Goal: Task Accomplishment & Management: Manage account settings

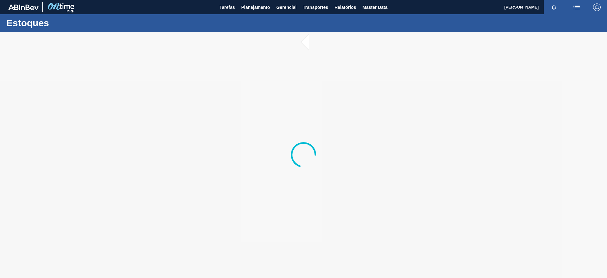
drag, startPoint x: 0, startPoint y: 0, endPoint x: 190, endPoint y: 193, distance: 271.1
click at [190, 193] on div at bounding box center [303, 155] width 607 height 246
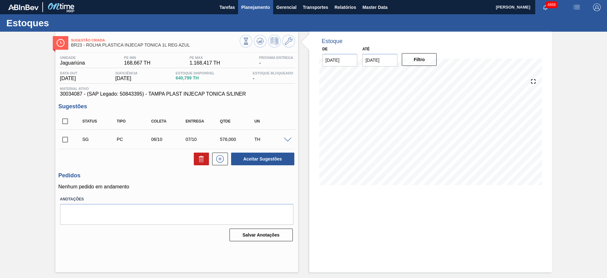
click at [267, 5] on span "Planejamento" at bounding box center [255, 7] width 29 height 8
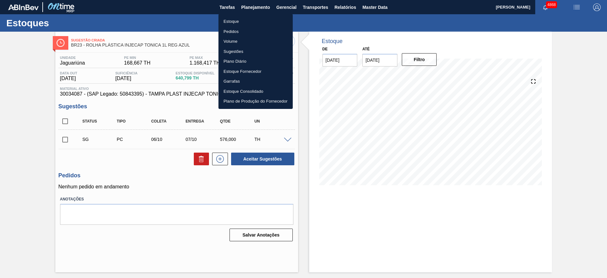
click at [248, 24] on li "Estoque" at bounding box center [256, 21] width 74 height 10
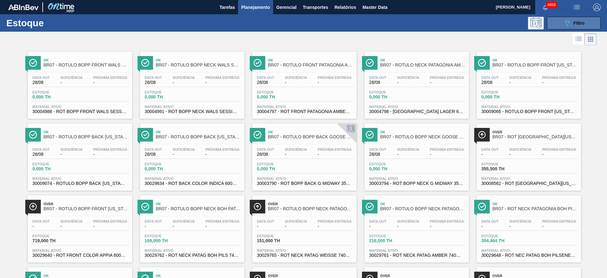
click at [584, 26] on button "089F7B8B-B2A5-4AFE-B5C0-19BA573D28AC Filtro" at bounding box center [574, 23] width 54 height 13
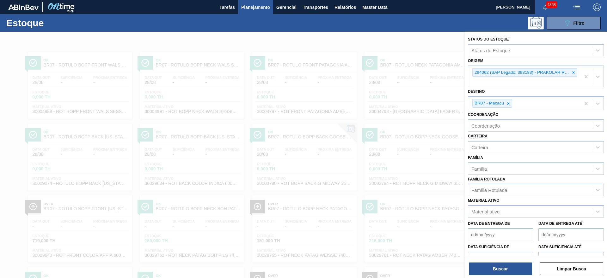
click at [429, 42] on div at bounding box center [303, 171] width 607 height 278
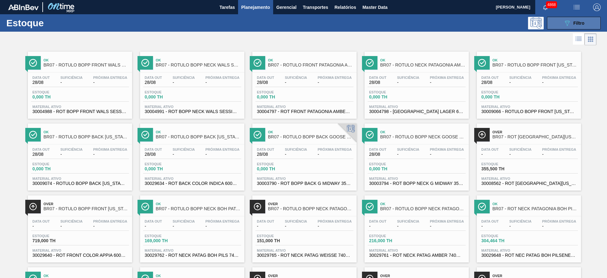
click at [568, 18] on button "089F7B8B-B2A5-4AFE-B5C0-19BA573D28AC Filtro" at bounding box center [574, 23] width 54 height 13
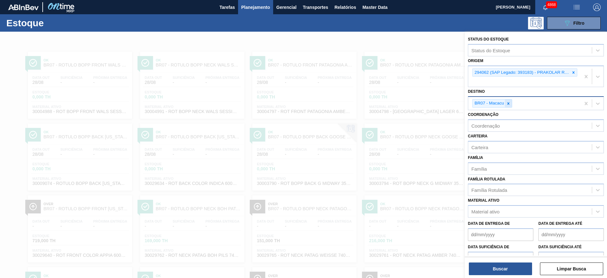
click at [508, 103] on icon at bounding box center [508, 103] width 4 height 4
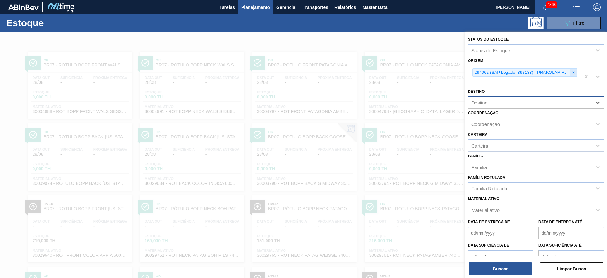
click at [573, 74] on icon at bounding box center [574, 72] width 4 height 4
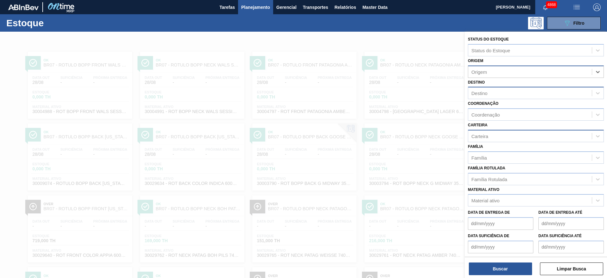
click at [486, 136] on div "Carteira" at bounding box center [480, 135] width 17 height 5
type input "cola"
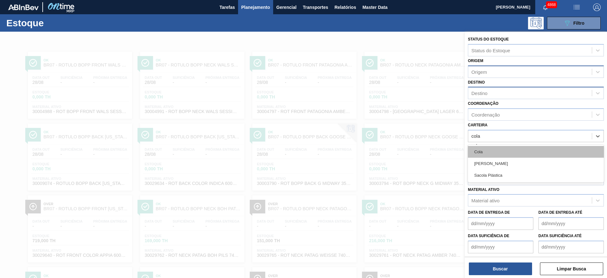
click at [475, 150] on div "Cola" at bounding box center [536, 152] width 136 height 12
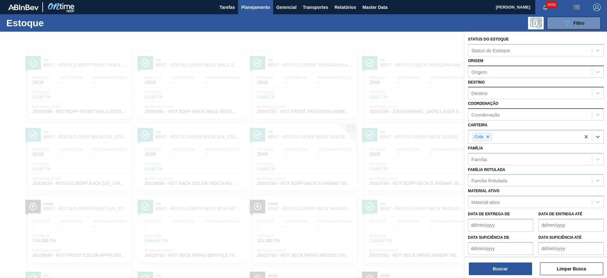
click at [493, 115] on div "Coordenação" at bounding box center [486, 114] width 28 height 5
type input "raw"
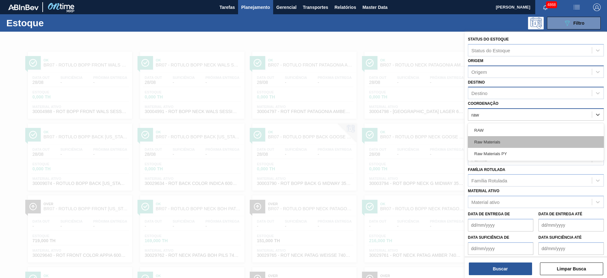
click at [497, 140] on div "Raw Materials" at bounding box center [536, 142] width 136 height 12
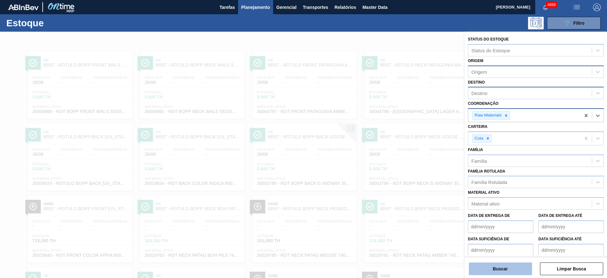
click at [520, 270] on button "Buscar" at bounding box center [500, 268] width 63 height 13
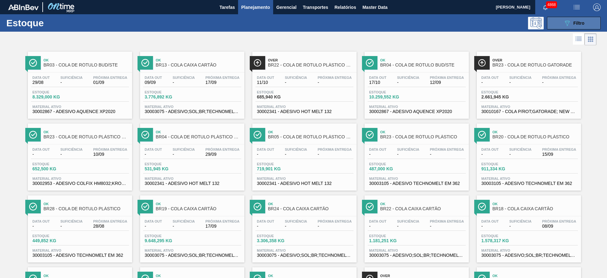
click at [564, 23] on icon "089F7B8B-B2A5-4AFE-B5C0-19BA573D28AC" at bounding box center [568, 23] width 8 height 8
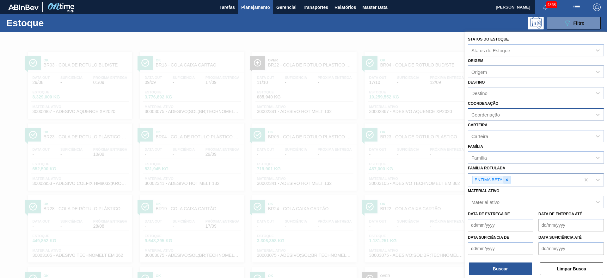
click at [508, 180] on icon at bounding box center [507, 179] width 4 height 4
click at [496, 136] on div "Carteira" at bounding box center [531, 135] width 124 height 9
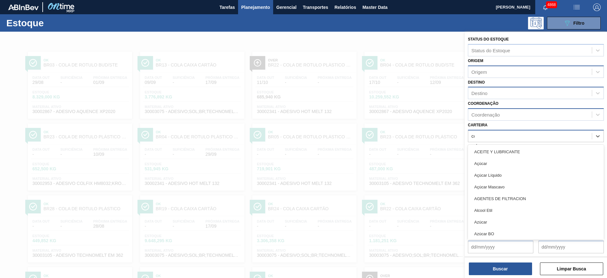
type input "col"
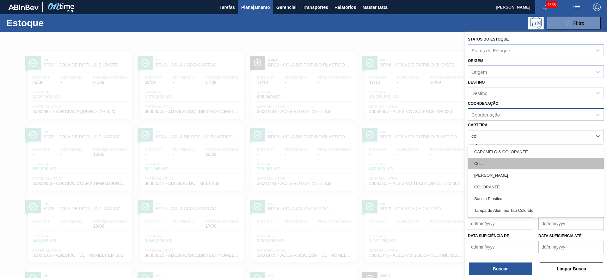
click at [477, 168] on div "Cola" at bounding box center [536, 164] width 136 height 12
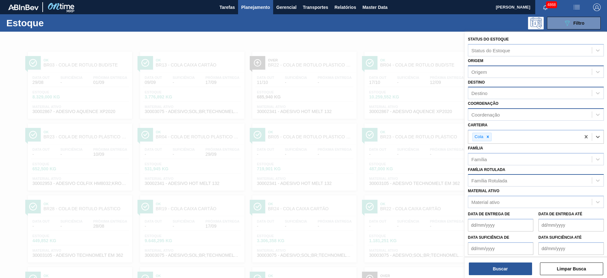
click at [490, 112] on div "Coordenação" at bounding box center [486, 114] width 28 height 5
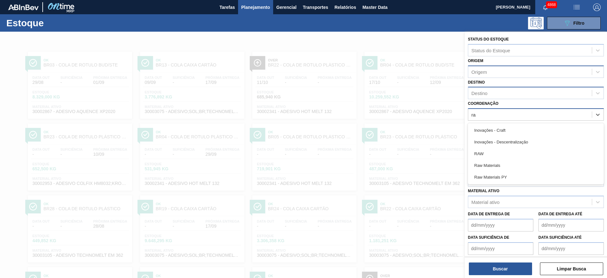
type input "raw"
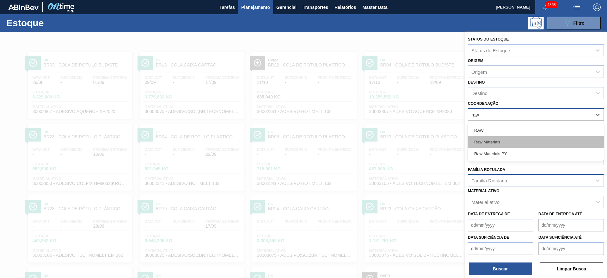
click at [485, 145] on div "Raw Materials" at bounding box center [536, 142] width 136 height 12
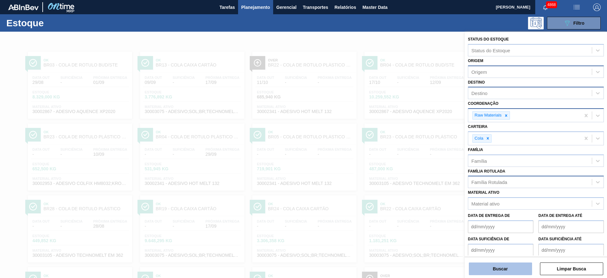
click at [500, 268] on button "Buscar" at bounding box center [500, 268] width 63 height 13
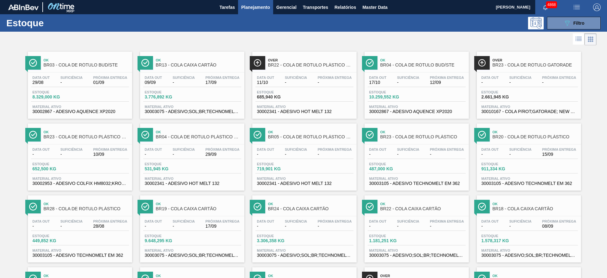
click at [117, 37] on div at bounding box center [298, 39] width 597 height 15
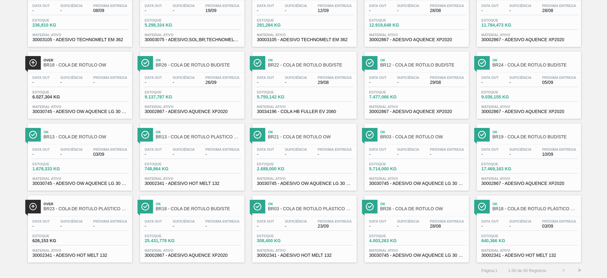
scroll to position [503, 0]
click at [582, 268] on button ">" at bounding box center [580, 270] width 16 height 16
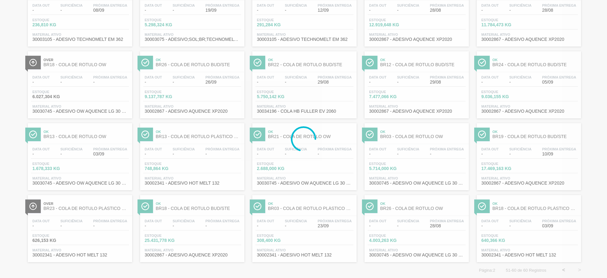
scroll to position [0, 0]
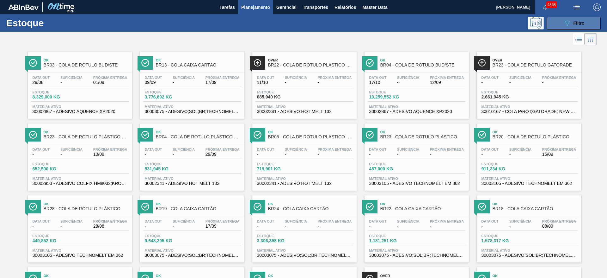
click at [556, 25] on button "089F7B8B-B2A5-4AFE-B5C0-19BA573D28AC Filtro" at bounding box center [574, 23] width 54 height 13
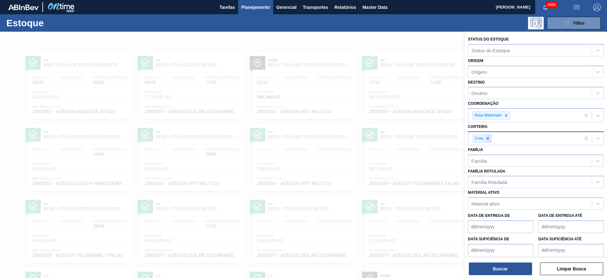
click at [488, 138] on icon at bounding box center [488, 138] width 2 height 2
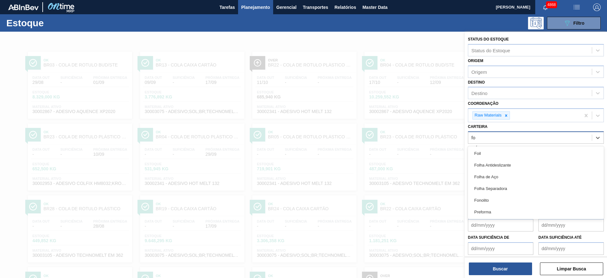
type input "fos"
drag, startPoint x: 485, startPoint y: 134, endPoint x: 447, endPoint y: 131, distance: 37.4
click at [465, 131] on div "Status do Estoque Status do Estoque Origem Origem Destino Destino Coordenação R…" at bounding box center [536, 171] width 142 height 278
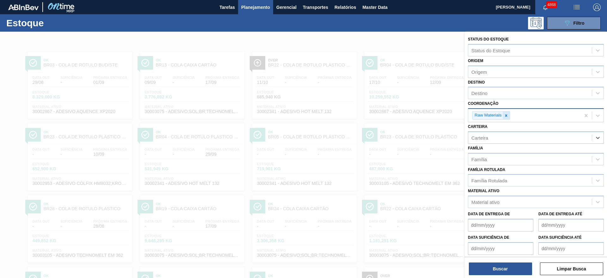
click at [507, 115] on icon at bounding box center [506, 115] width 2 height 2
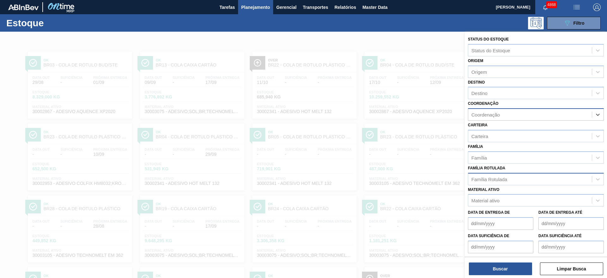
click at [481, 182] on div "Família Rotulada" at bounding box center [531, 178] width 124 height 9
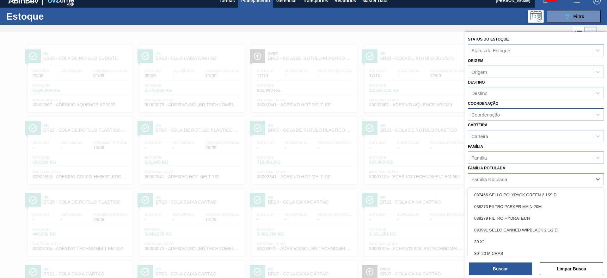
scroll to position [7, 0]
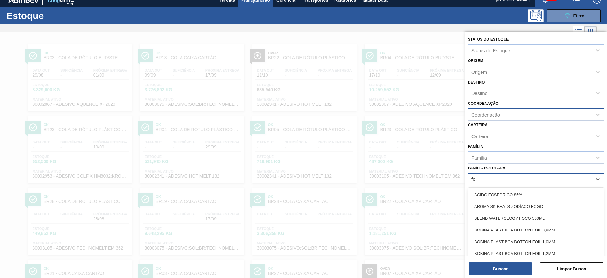
type Rotulada "fos"
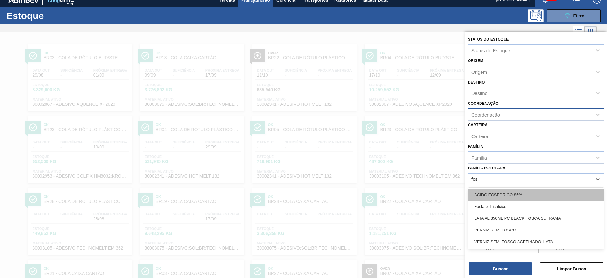
click at [491, 194] on div "ÁCIDO FOSFÓRICO 85%" at bounding box center [536, 195] width 136 height 12
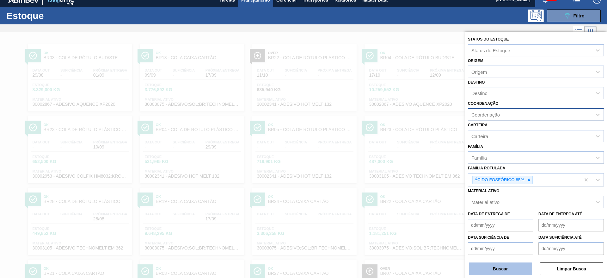
click at [495, 267] on button "Buscar" at bounding box center [500, 268] width 63 height 13
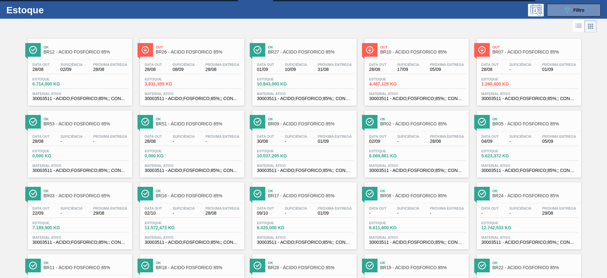
scroll to position [0, 0]
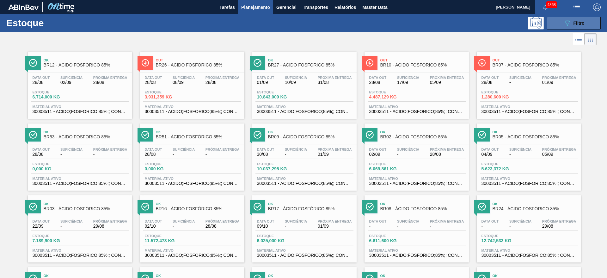
click at [554, 22] on button "089F7B8B-B2A5-4AFE-B5C0-19BA573D28AC Filtro" at bounding box center [574, 23] width 54 height 13
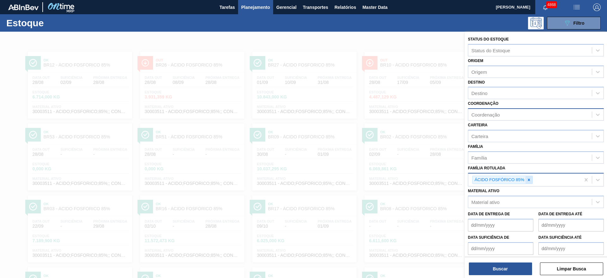
click at [530, 177] on div at bounding box center [529, 180] width 7 height 8
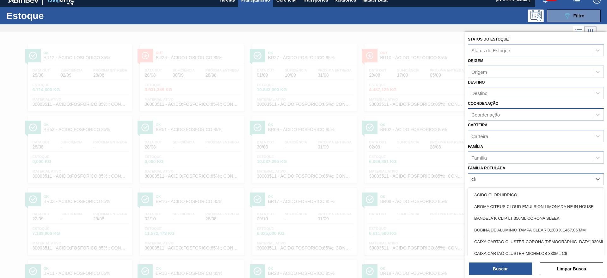
scroll to position [7, 0]
type Rotulada "clore"
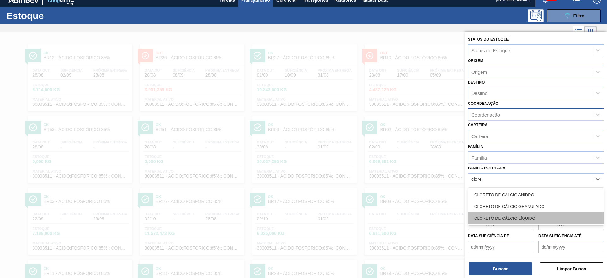
click at [527, 213] on div "CLORETO DE CÁLCIO LÍQUIDO" at bounding box center [536, 218] width 136 height 12
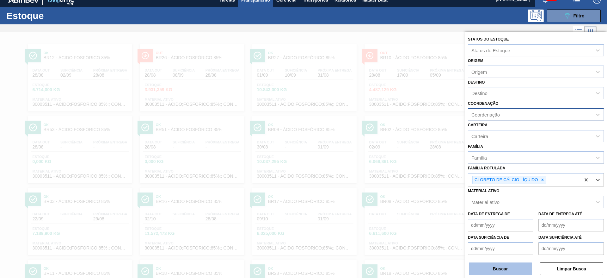
click at [499, 268] on button "Buscar" at bounding box center [500, 268] width 63 height 13
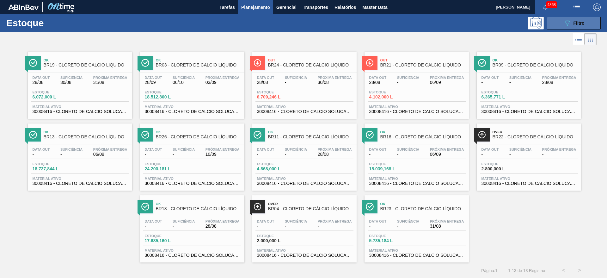
click at [574, 21] on span "Filtro" at bounding box center [579, 23] width 11 height 5
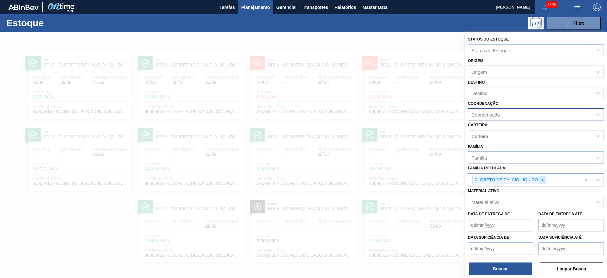
click at [543, 179] on icon at bounding box center [543, 179] width 4 height 4
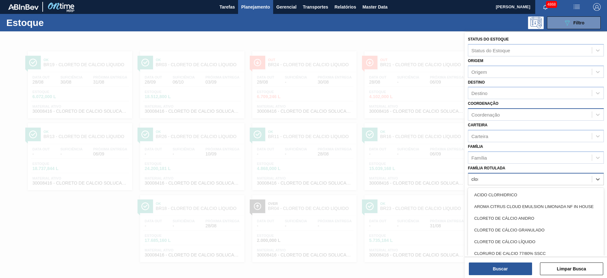
type Rotulada "clore"
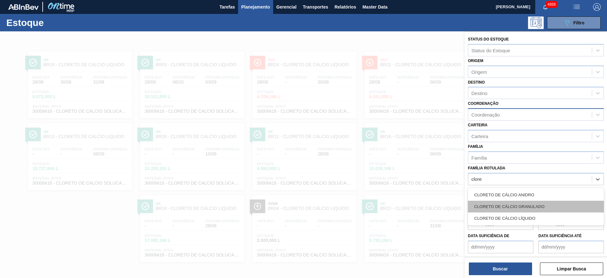
click at [540, 208] on div "CLORETO DE CÁLCIO GRANULADO" at bounding box center [536, 207] width 136 height 12
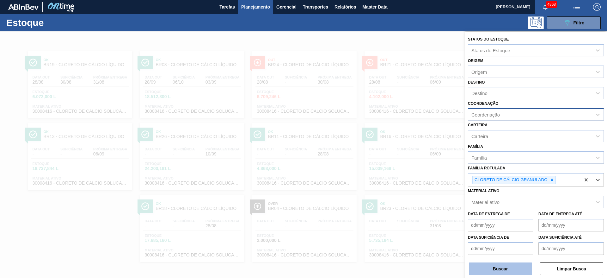
click at [525, 268] on button "Buscar" at bounding box center [500, 268] width 63 height 13
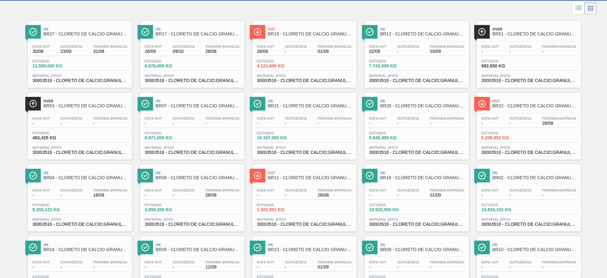
scroll to position [72, 0]
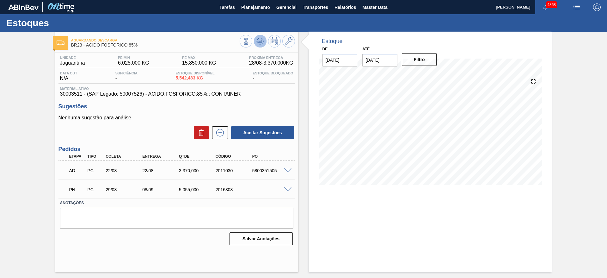
click at [262, 42] on icon at bounding box center [261, 41] width 8 height 8
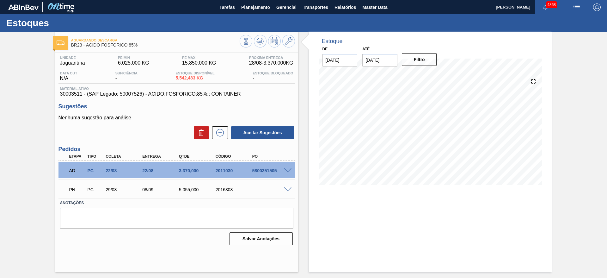
click at [287, 188] on span at bounding box center [288, 189] width 8 height 5
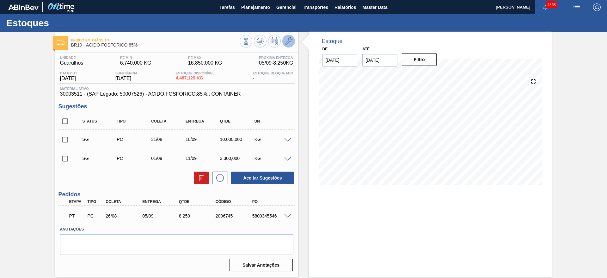
click at [289, 42] on icon at bounding box center [289, 41] width 8 height 8
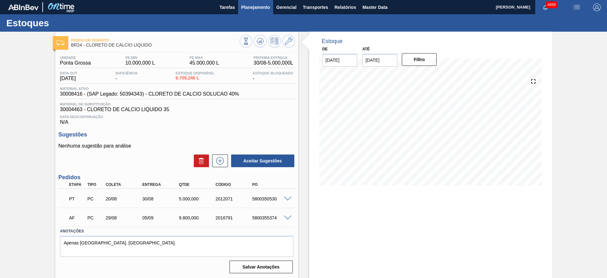
click at [250, 6] on span "Planejamento" at bounding box center [255, 7] width 29 height 8
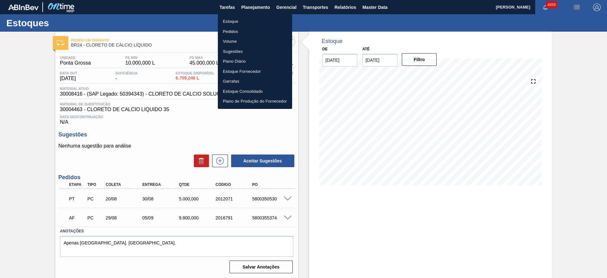
click at [250, 22] on li "Estoque" at bounding box center [255, 21] width 74 height 10
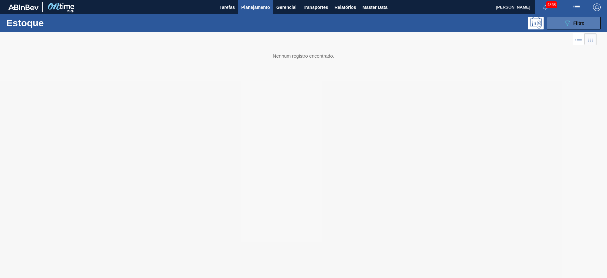
click at [573, 23] on div "089F7B8B-B2A5-4AFE-B5C0-19BA573D28AC Filtro" at bounding box center [574, 23] width 21 height 8
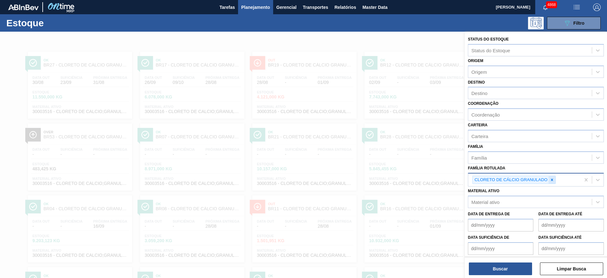
click at [553, 182] on div at bounding box center [552, 180] width 7 height 8
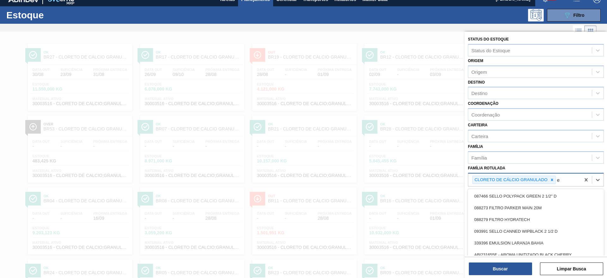
scroll to position [9, 0]
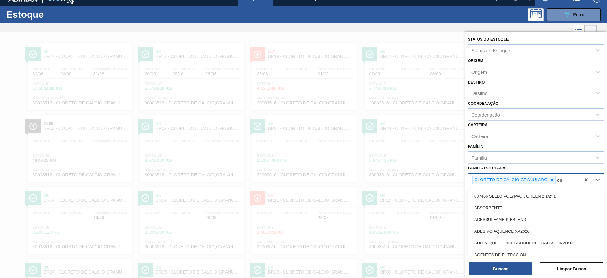
type Rotulada "enz"
click at [552, 180] on icon at bounding box center [552, 179] width 2 height 2
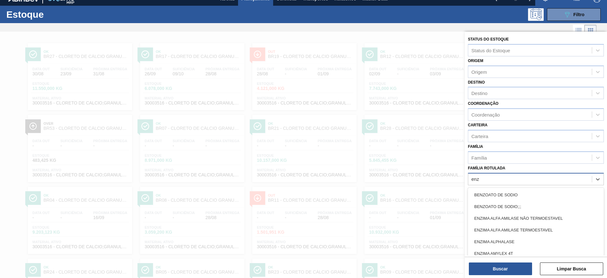
drag, startPoint x: 546, startPoint y: 227, endPoint x: 539, endPoint y: 235, distance: 11.0
click at [547, 227] on div "ENZIMA ALFA AMILASE TERMOESTAVEL" at bounding box center [536, 230] width 136 height 12
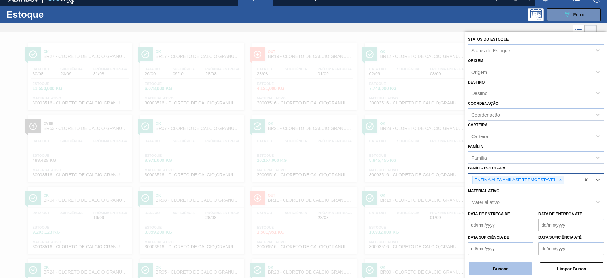
click at [518, 268] on button "Buscar" at bounding box center [500, 268] width 63 height 13
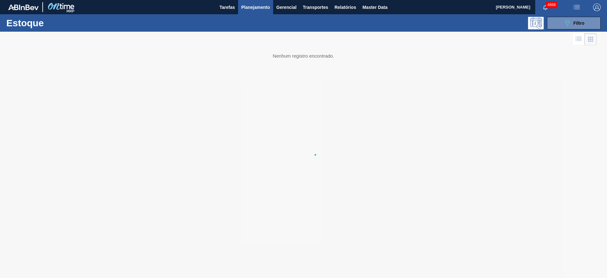
scroll to position [0, 0]
drag, startPoint x: 490, startPoint y: 240, endPoint x: 466, endPoint y: 225, distance: 28.5
click at [466, 225] on div at bounding box center [303, 155] width 607 height 246
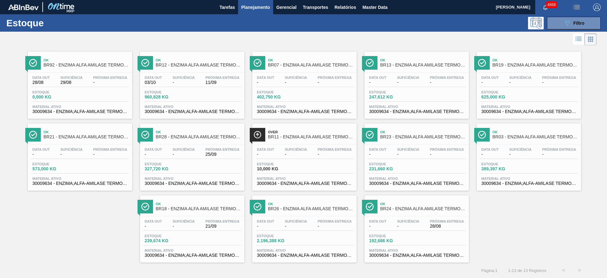
click at [444, 243] on div "Estoque 192,686 KG" at bounding box center [417, 239] width 98 height 11
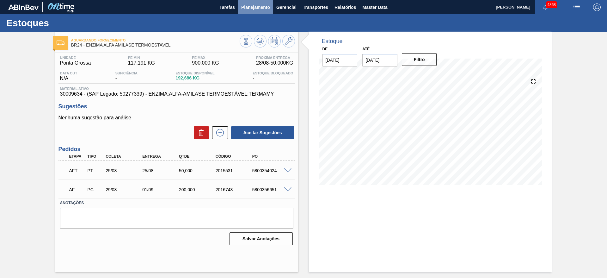
click at [247, 10] on span "Planejamento" at bounding box center [255, 7] width 29 height 8
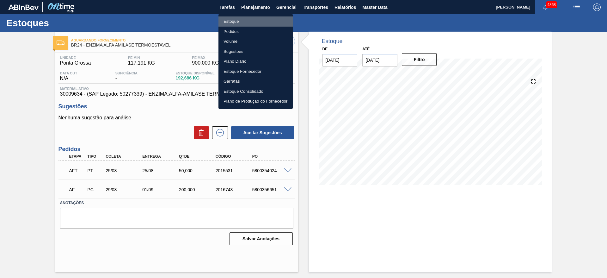
click at [249, 23] on li "Estoque" at bounding box center [256, 21] width 74 height 10
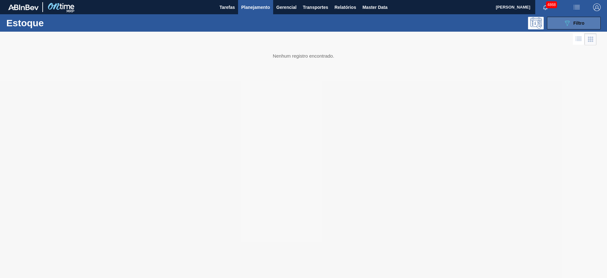
click at [592, 20] on button "089F7B8B-B2A5-4AFE-B5C0-19BA573D28AC Filtro" at bounding box center [574, 23] width 54 height 13
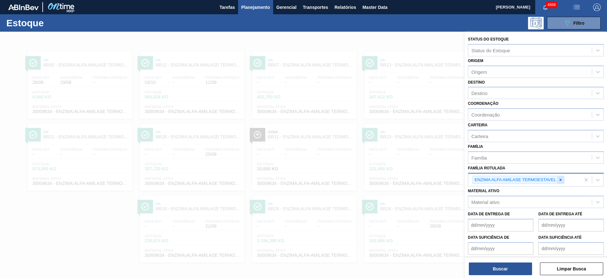
click at [564, 178] on div at bounding box center [560, 180] width 7 height 8
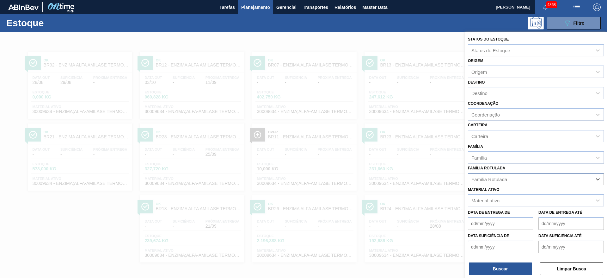
scroll to position [0, 0]
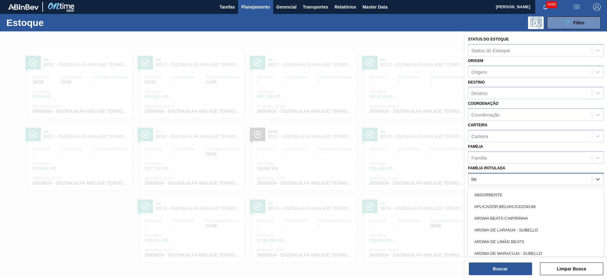
type Rotulada "bet"
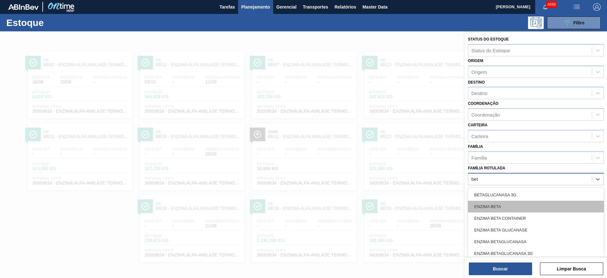
click at [506, 203] on div "ENZIMA BETA" at bounding box center [536, 207] width 136 height 12
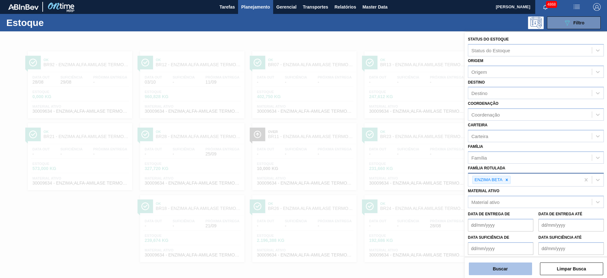
click at [508, 271] on button "Buscar" at bounding box center [500, 268] width 63 height 13
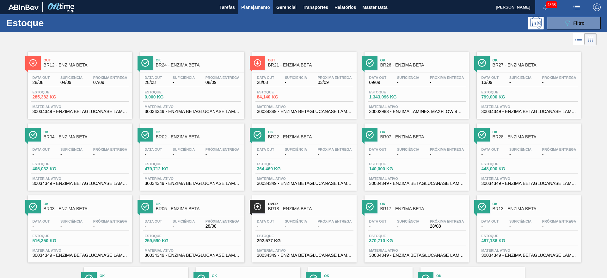
click at [193, 94] on div "Estoque 0,000 KG" at bounding box center [192, 95] width 98 height 11
click at [101, 94] on div "Estoque 285,382 KG" at bounding box center [80, 95] width 98 height 11
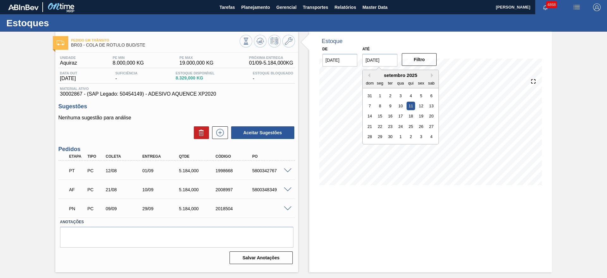
click at [381, 57] on input "[DATE]" at bounding box center [380, 60] width 35 height 13
click at [390, 139] on div "30" at bounding box center [390, 136] width 9 height 9
type input "[DATE]"
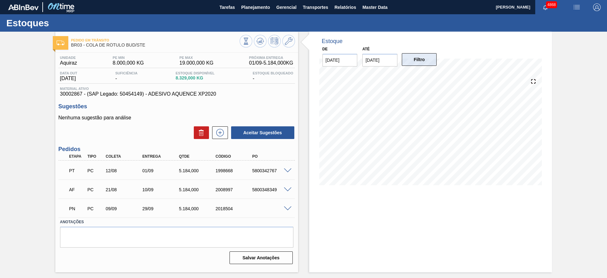
click at [419, 61] on button "Filtro" at bounding box center [419, 59] width 35 height 13
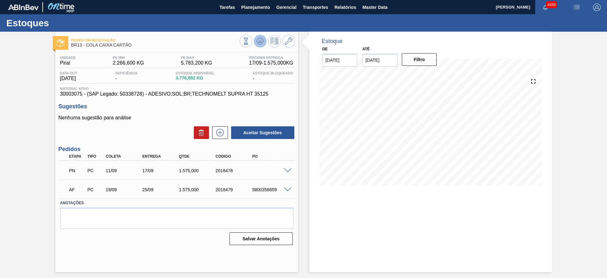
click at [256, 39] on button at bounding box center [260, 41] width 13 height 13
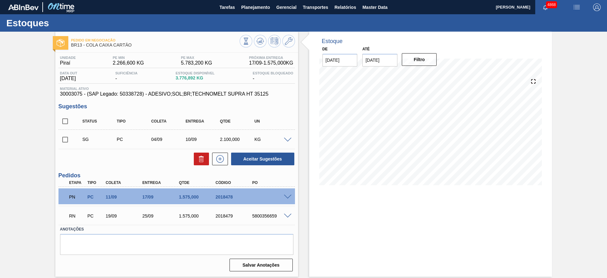
click at [290, 197] on span at bounding box center [288, 197] width 8 height 5
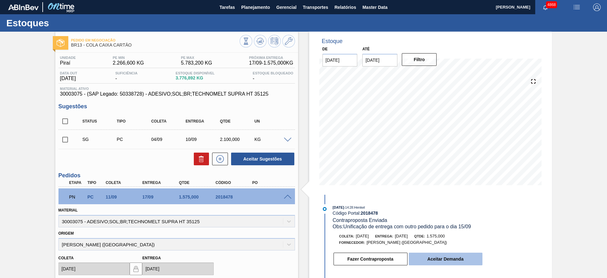
click at [460, 258] on button "Aceitar Demanda" at bounding box center [446, 258] width 74 height 13
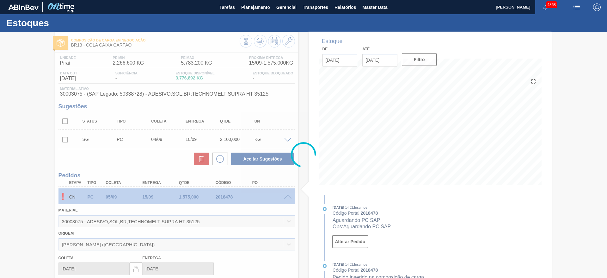
type input "05/09/2025"
type input "15/09/2025"
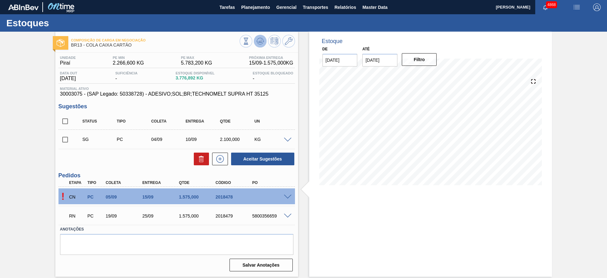
click at [262, 44] on icon at bounding box center [261, 41] width 8 height 8
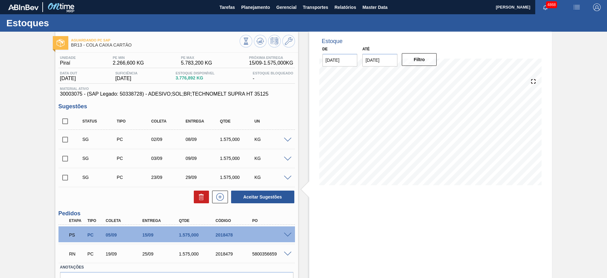
click at [288, 234] on span at bounding box center [288, 235] width 8 height 5
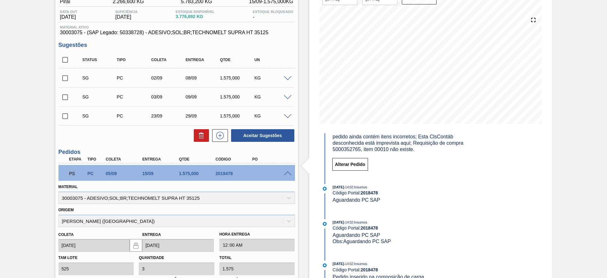
scroll to position [47, 0]
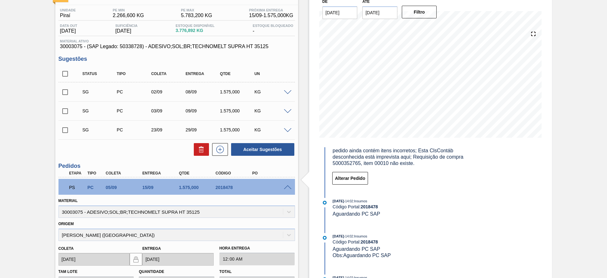
click at [64, 93] on input "checkbox" at bounding box center [65, 91] width 13 height 13
click at [270, 148] on button "Aceitar Sugestões" at bounding box center [262, 149] width 63 height 13
checkbox input "false"
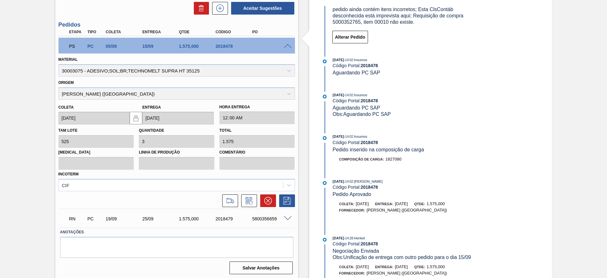
scroll to position [190, 0]
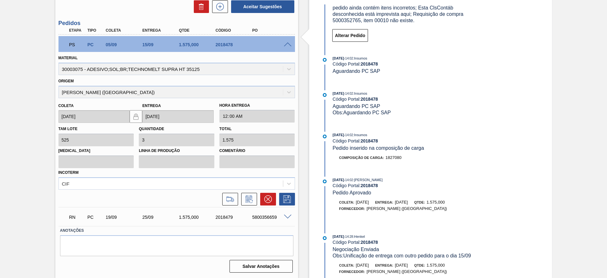
click at [284, 216] on span at bounding box center [288, 216] width 8 height 5
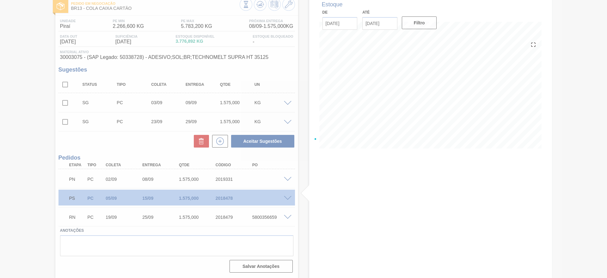
scroll to position [37, 0]
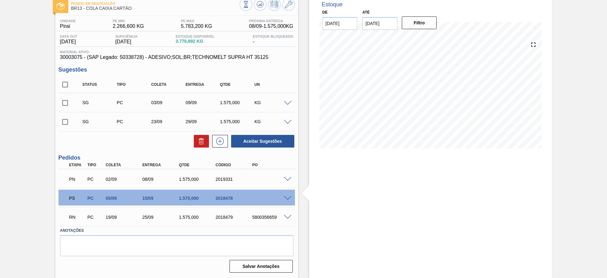
click at [284, 215] on span at bounding box center [288, 217] width 8 height 5
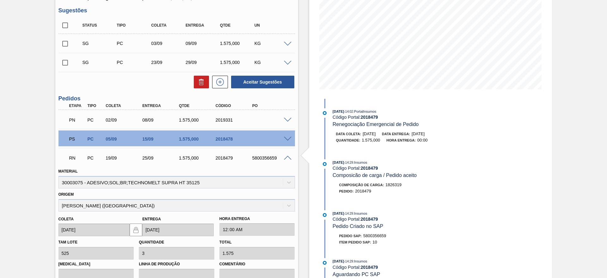
scroll to position [76, 0]
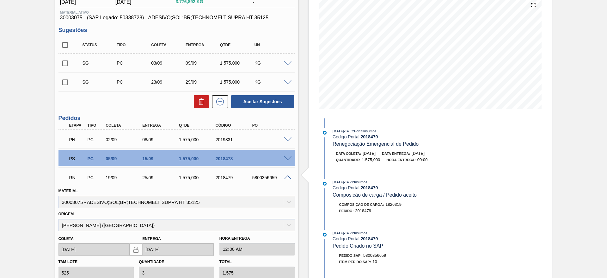
click at [289, 140] on span at bounding box center [288, 139] width 8 height 5
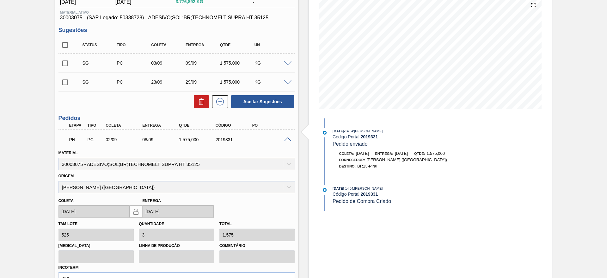
scroll to position [171, 0]
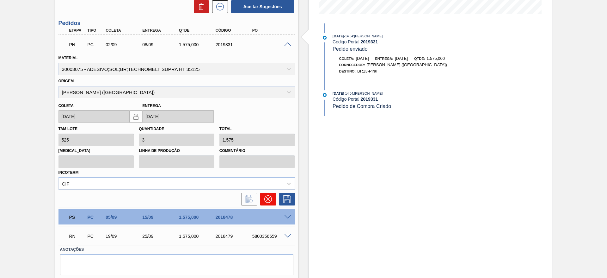
click at [268, 199] on icon at bounding box center [268, 199] width 4 height 4
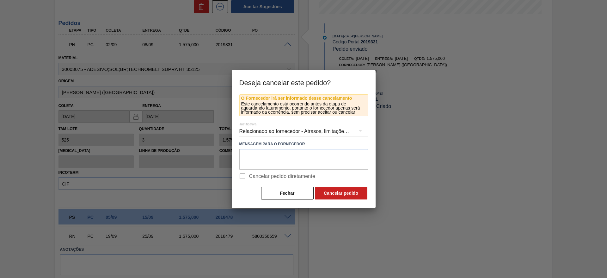
click at [270, 131] on div "Relacionado ao fornecedor - Atrasos, limitações de capacidade, etc." at bounding box center [303, 131] width 129 height 18
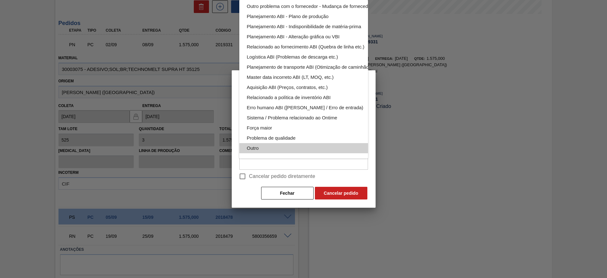
click at [287, 143] on div "Outro" at bounding box center [318, 148] width 143 height 10
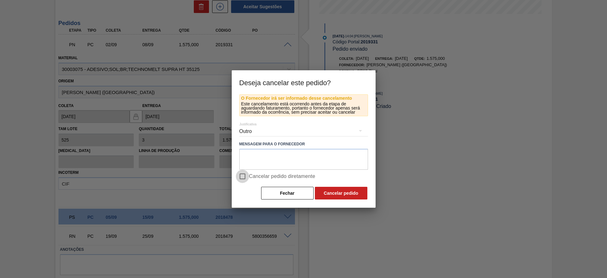
click at [239, 179] on input "Cancelar pedido diretamente" at bounding box center [242, 176] width 13 height 13
checkbox input "true"
click at [332, 195] on button "Cancelar pedido" at bounding box center [341, 193] width 53 height 13
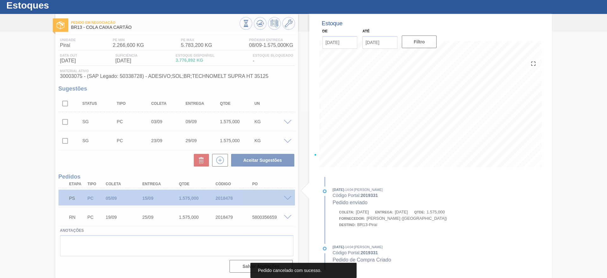
scroll to position [18, 0]
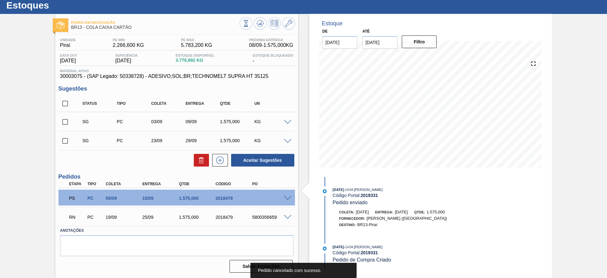
click at [289, 218] on span at bounding box center [288, 217] width 8 height 5
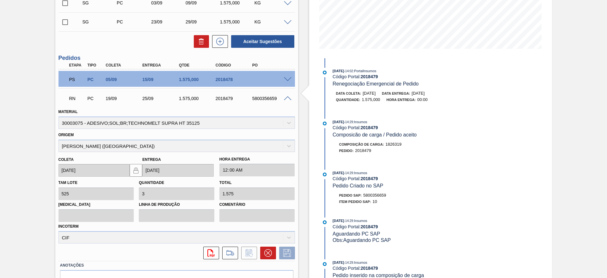
scroll to position [76, 0]
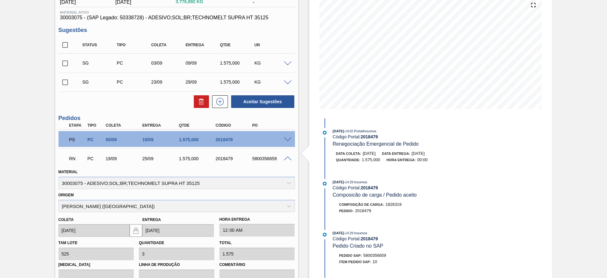
click at [286, 161] on div "5800356659" at bounding box center [271, 158] width 41 height 5
click at [286, 157] on span at bounding box center [288, 158] width 8 height 5
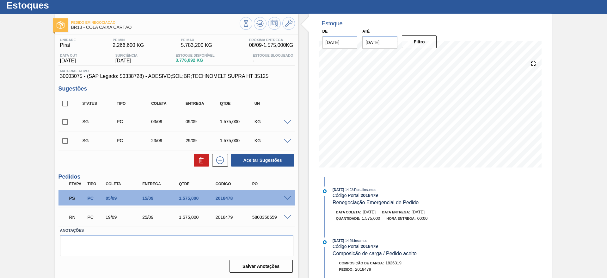
scroll to position [0, 0]
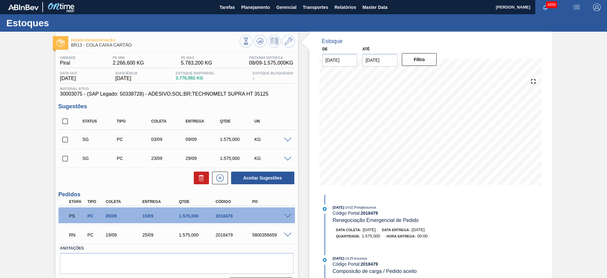
click at [286, 215] on span at bounding box center [288, 216] width 8 height 5
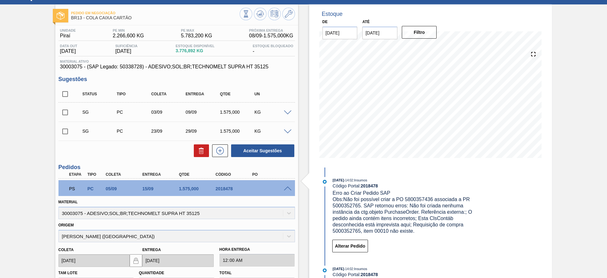
scroll to position [47, 0]
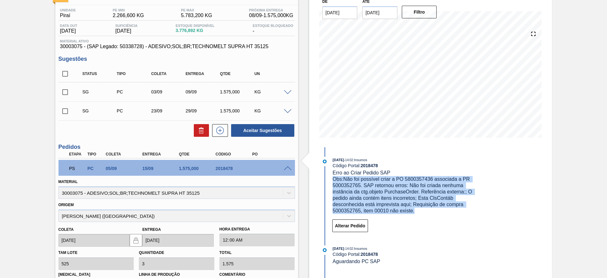
drag, startPoint x: 330, startPoint y: 178, endPoint x: 445, endPoint y: 214, distance: 121.1
click at [445, 214] on div "28/08/2025 - 14:02 : Insumos Código Portal: 2018478 Erro ao Criar Pedido SAP Ob…" at bounding box center [401, 185] width 163 height 57
copy span "Obs: Não foi possível criar a PO 5800357436 associada a PR 5000352765. SAP reto…"
click at [429, 202] on span "Obs: Não foi possível criar a PO 5800357436 associada a PR 5000352765. SAP reto…" at bounding box center [403, 194] width 141 height 37
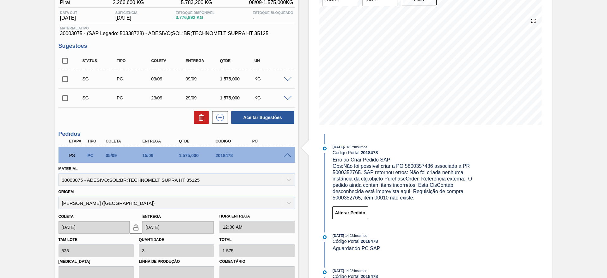
scroll to position [29, 0]
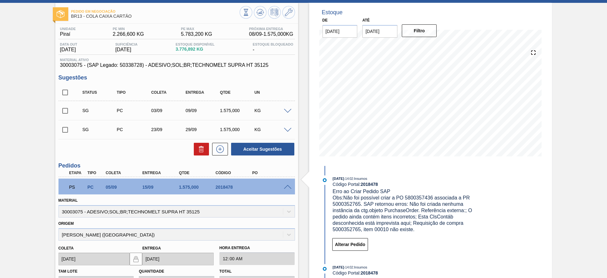
click at [287, 188] on span at bounding box center [288, 187] width 8 height 5
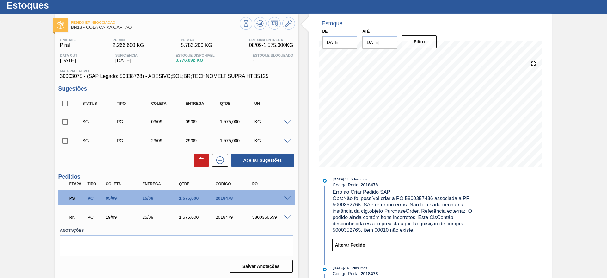
scroll to position [0, 0]
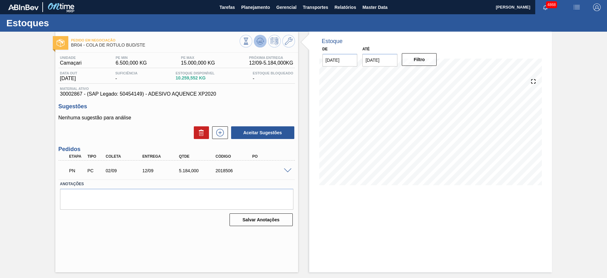
click at [263, 43] on icon at bounding box center [261, 41] width 8 height 8
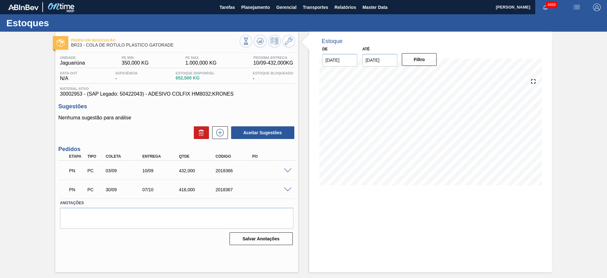
click at [376, 59] on input "[DATE]" at bounding box center [380, 60] width 35 height 13
click at [432, 72] on div "setembro 2025" at bounding box center [401, 74] width 76 height 5
click at [433, 76] on button "Next Month" at bounding box center [433, 75] width 4 height 4
click at [401, 114] on div "15" at bounding box center [401, 116] width 9 height 9
type input "[DATE]"
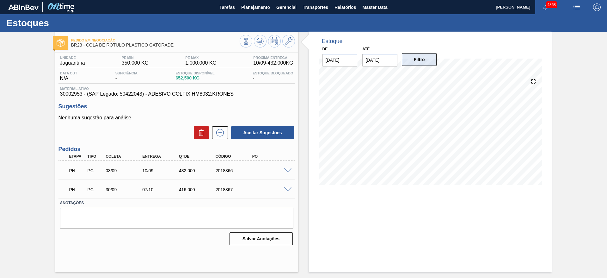
click at [417, 63] on button "Filtro" at bounding box center [419, 59] width 35 height 13
click at [285, 187] on span at bounding box center [288, 189] width 8 height 5
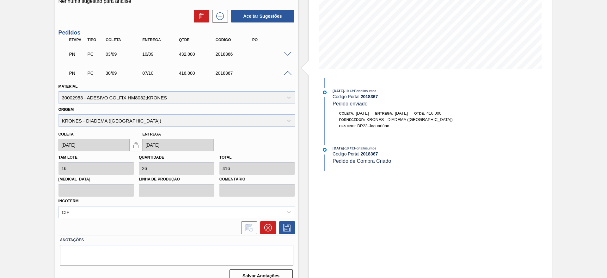
scroll to position [126, 0]
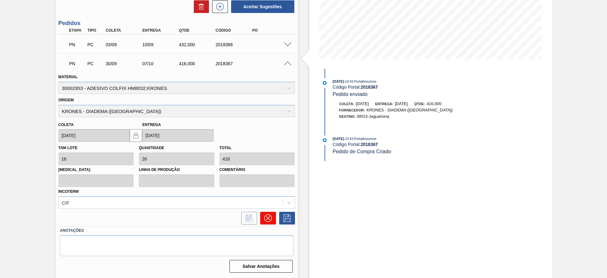
click at [269, 216] on icon at bounding box center [268, 218] width 4 height 4
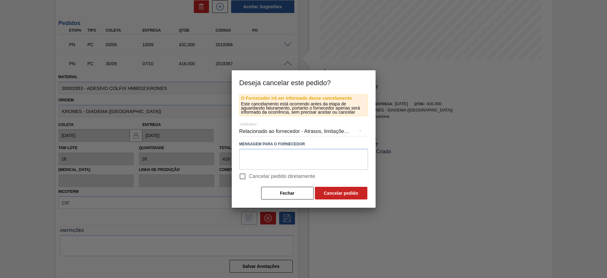
click at [242, 174] on input "Cancelar pedido diretamente" at bounding box center [242, 176] width 13 height 13
checkbox input "true"
click at [336, 132] on div "Relacionado ao fornecedor - Atrasos, limitações de capacidade, etc." at bounding box center [303, 131] width 129 height 18
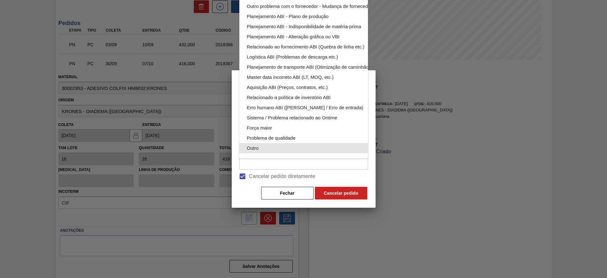
click at [298, 143] on div "Outro" at bounding box center [318, 148] width 143 height 10
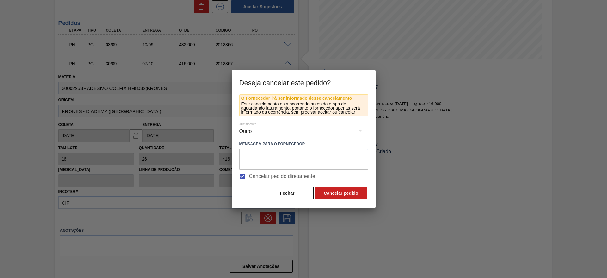
scroll to position [41, 0]
click at [357, 193] on button "Cancelar pedido" at bounding box center [341, 193] width 53 height 13
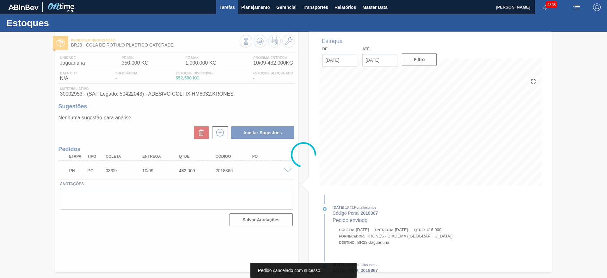
scroll to position [0, 0]
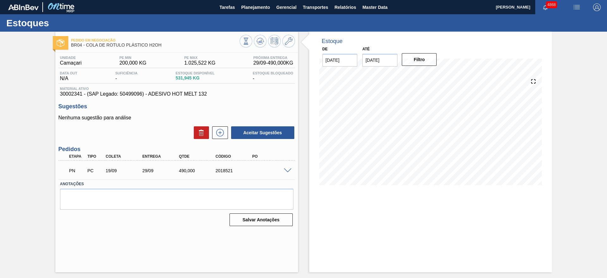
click at [289, 170] on span at bounding box center [288, 170] width 8 height 5
click at [261, 42] on icon at bounding box center [261, 41] width 8 height 8
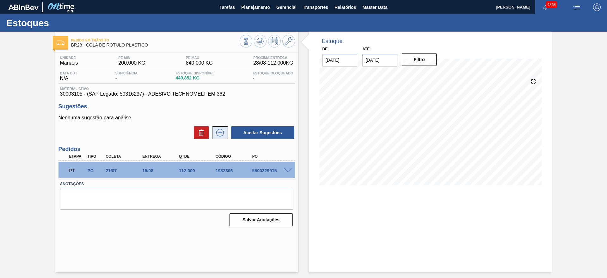
click at [224, 134] on icon at bounding box center [220, 133] width 10 height 8
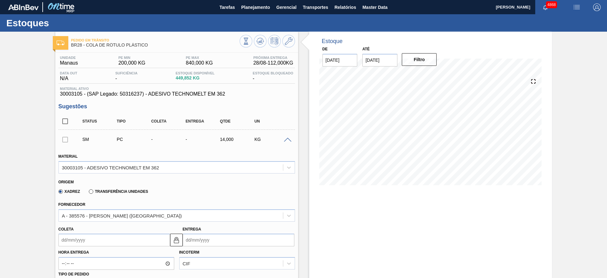
click at [120, 235] on input "Coleta" at bounding box center [115, 239] width 112 height 13
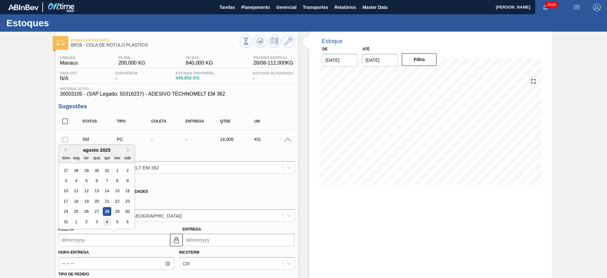
click at [109, 221] on div "4" at bounding box center [106, 221] width 9 height 9
type input "04/09/2025"
type input "29/09/2025"
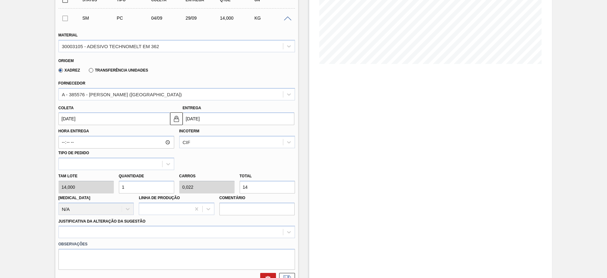
scroll to position [142, 0]
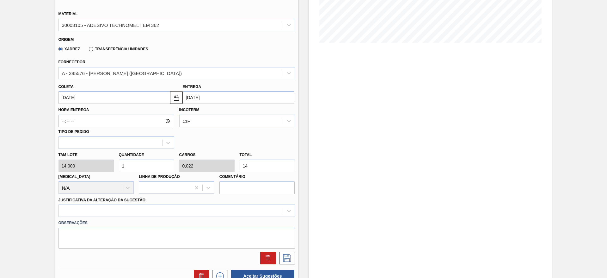
click at [140, 165] on input "1" at bounding box center [146, 165] width 55 height 13
type input "10"
type input "0,222"
type input "140"
type input "10"
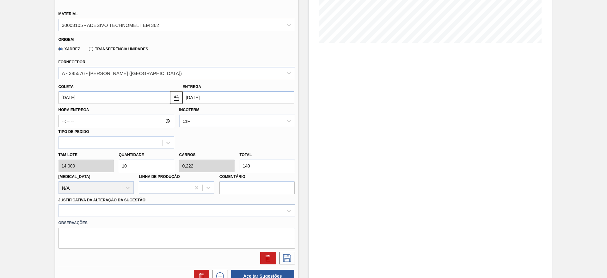
click at [251, 212] on div at bounding box center [177, 210] width 237 height 12
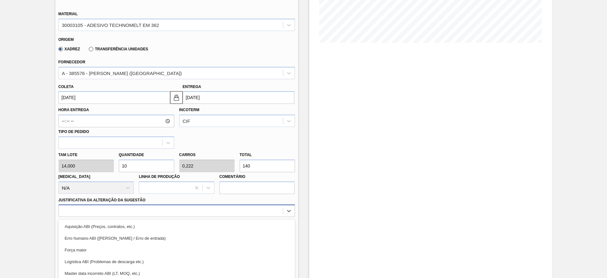
scroll to position [181, 0]
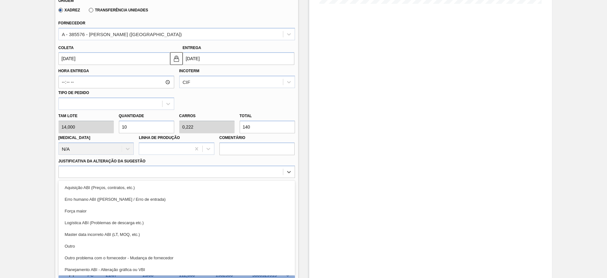
click at [242, 243] on div "Outro" at bounding box center [177, 246] width 237 height 12
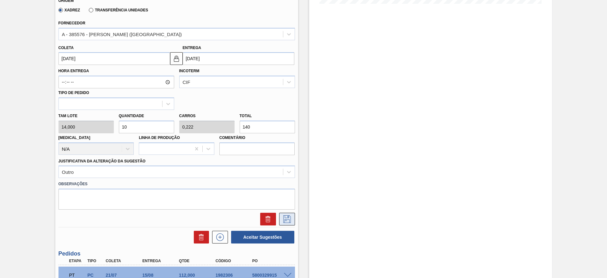
click at [285, 220] on icon at bounding box center [287, 219] width 10 height 8
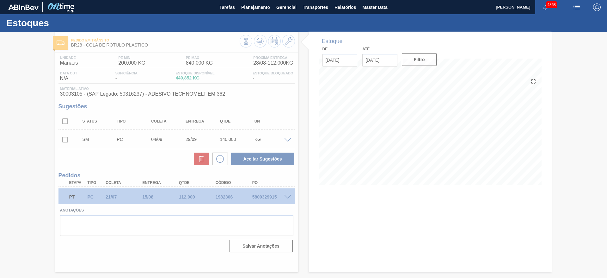
scroll to position [0, 0]
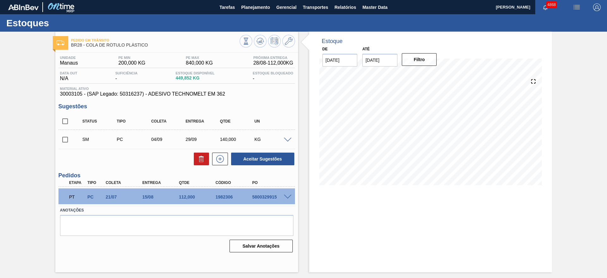
click at [66, 140] on input "checkbox" at bounding box center [65, 139] width 13 height 13
click at [251, 159] on button "Aceitar Sugestões" at bounding box center [262, 158] width 63 height 13
checkbox input "false"
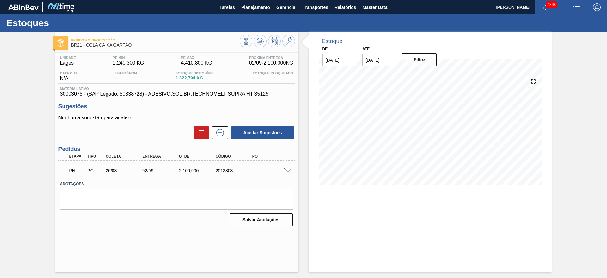
click at [282, 168] on div at bounding box center [288, 170] width 13 height 5
click at [289, 169] on span at bounding box center [288, 170] width 8 height 5
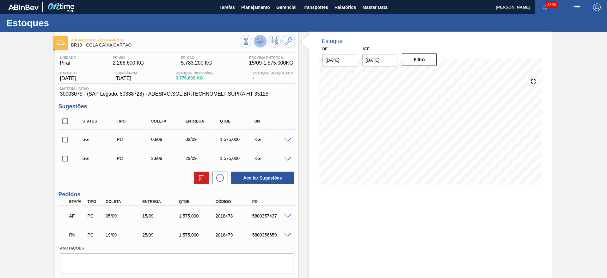
click at [260, 43] on icon at bounding box center [261, 41] width 8 height 8
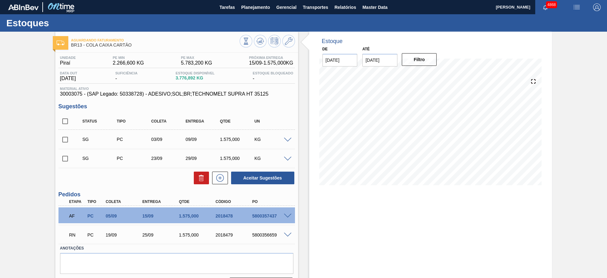
click at [288, 234] on span at bounding box center [288, 235] width 8 height 5
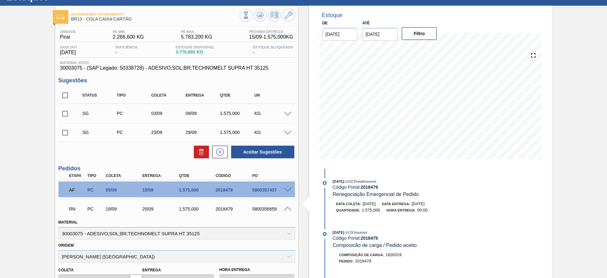
scroll to position [47, 0]
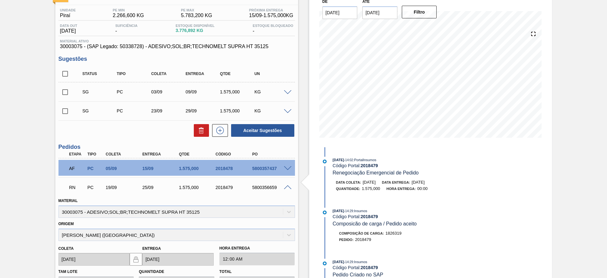
click at [290, 90] on span at bounding box center [288, 92] width 8 height 5
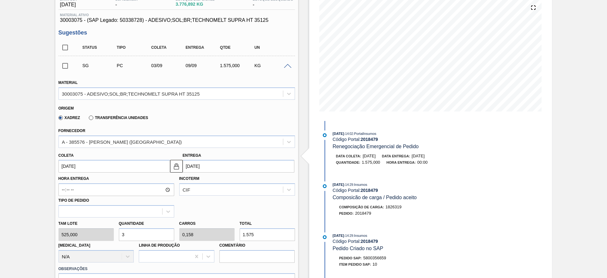
scroll to position [95, 0]
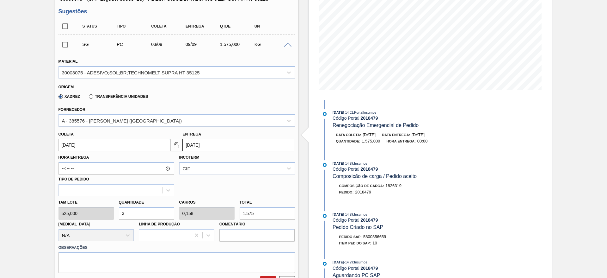
drag, startPoint x: 134, startPoint y: 213, endPoint x: 115, endPoint y: 215, distance: 19.4
click at [115, 215] on div "Tam lote 525,000 Quantidade 3 Carros 0,158 Total 1.575 Doca N/A Linha de Produç…" at bounding box center [177, 218] width 242 height 45
type input "1"
type input "0,052"
type input "525"
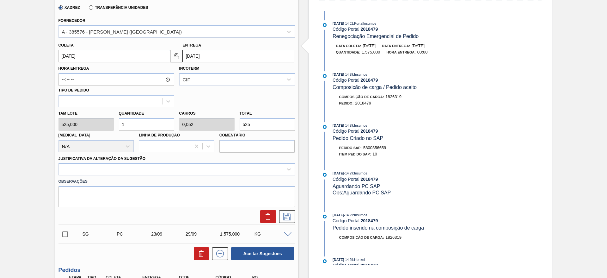
scroll to position [190, 0]
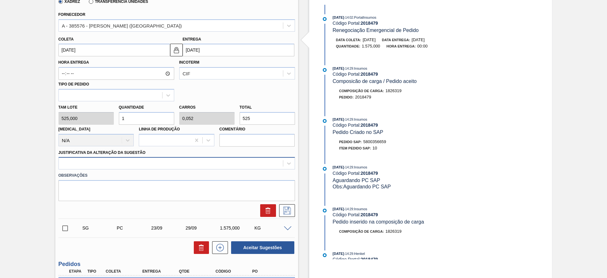
click at [197, 160] on div at bounding box center [171, 163] width 224 height 9
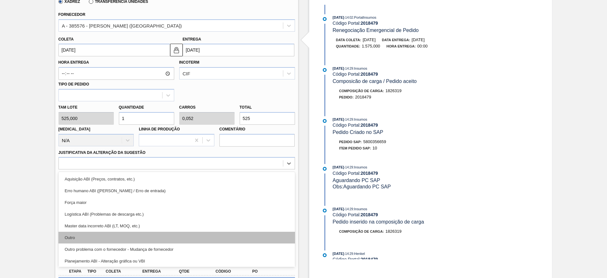
click at [190, 238] on div "Outro" at bounding box center [177, 238] width 237 height 12
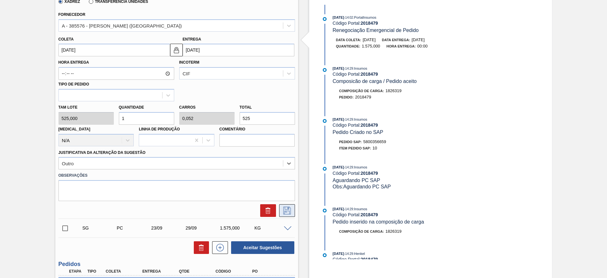
click at [289, 211] on icon at bounding box center [287, 211] width 8 height 8
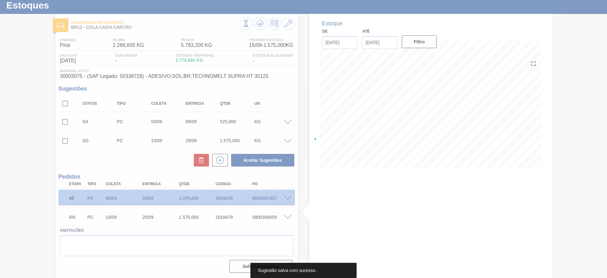
scroll to position [18, 0]
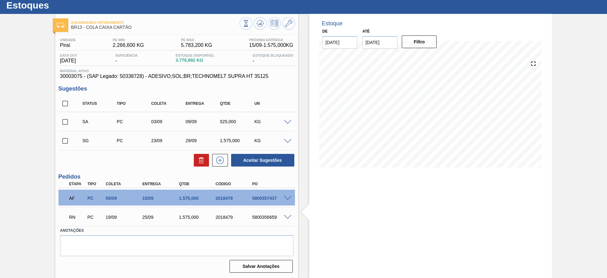
click at [284, 120] on span at bounding box center [288, 122] width 8 height 5
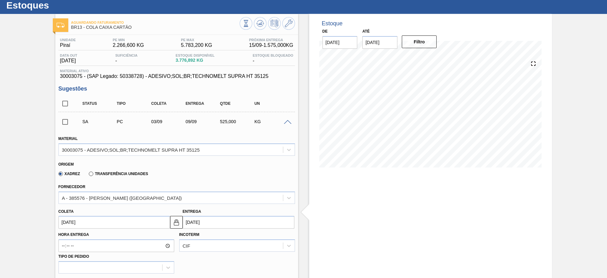
scroll to position [277, 0]
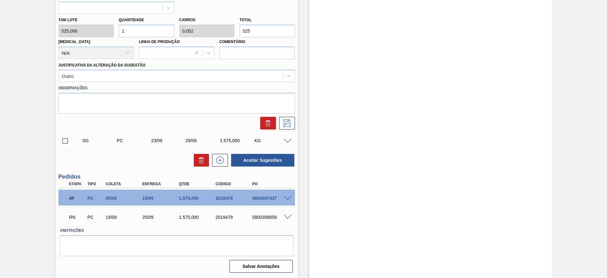
click at [90, 33] on div "Tam lote 525,000 Quantidade 1 Carros 0,052 Total 525 Doca N/A Linha de Produção…" at bounding box center [177, 36] width 242 height 45
type input "2"
type input "0,105"
type input "1.050"
type input "2"
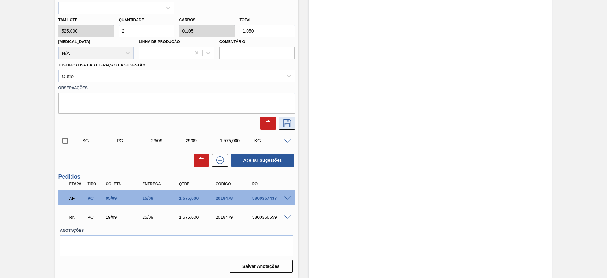
click at [286, 125] on icon at bounding box center [287, 123] width 10 height 8
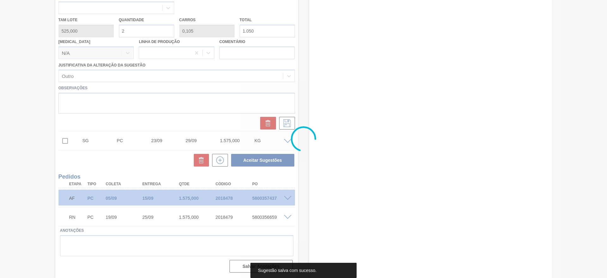
scroll to position [18, 0]
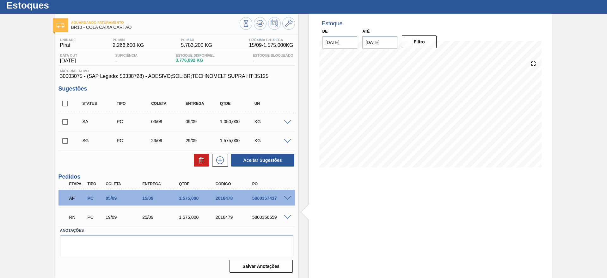
click at [68, 123] on input "checkbox" at bounding box center [65, 121] width 13 height 13
click at [250, 163] on button "Aceitar Sugestões" at bounding box center [262, 160] width 63 height 13
checkbox input "false"
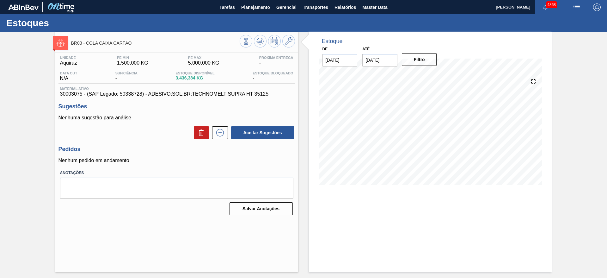
click at [383, 58] on input "15/10/2025" at bounding box center [380, 60] width 35 height 13
click at [402, 134] on div "29" at bounding box center [401, 136] width 9 height 9
type input "[DATE]"
click at [420, 53] on button "Filtro" at bounding box center [419, 59] width 35 height 13
click at [284, 39] on button at bounding box center [288, 41] width 13 height 13
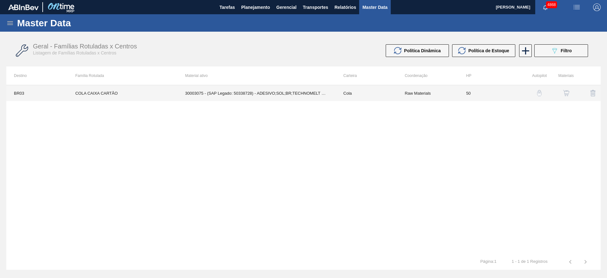
click at [413, 91] on td "Raw Materials" at bounding box center [427, 93] width 61 height 16
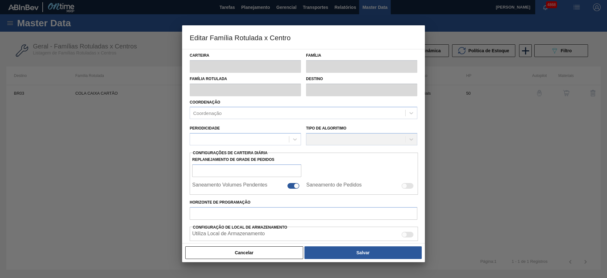
type input "Cola"
type input "COLA CAIXA CARTÃO"
type input "BR03 - Aquiraz"
type input "50"
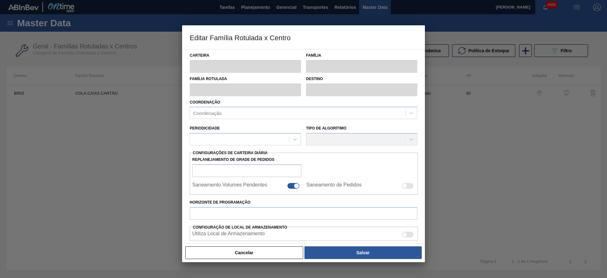
type input "1.500"
type input "5.000"
type input "65"
type input "3.775,000"
checkbox input "true"
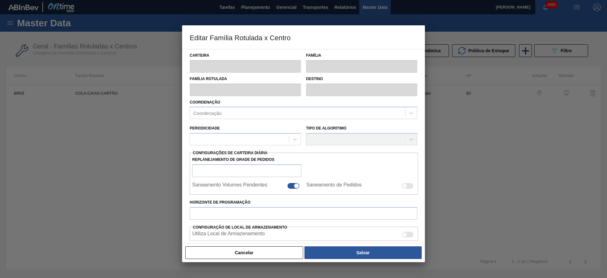
checkbox input "true"
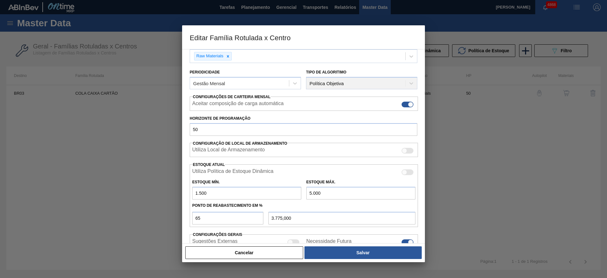
scroll to position [95, 0]
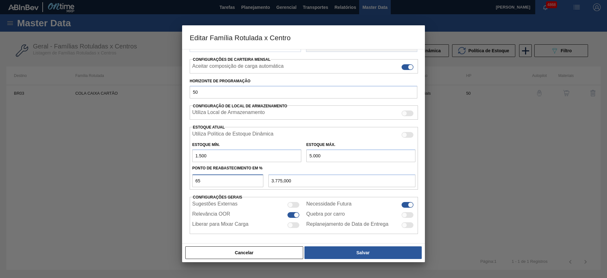
drag, startPoint x: 208, startPoint y: 176, endPoint x: 181, endPoint y: 175, distance: 27.5
click at [181, 175] on div "Editar Família Rotulada x Centro Carteira Cola Família Cola Família Rotulada CO…" at bounding box center [303, 139] width 607 height 278
type input "4"
type input "1.640,000"
type input "45"
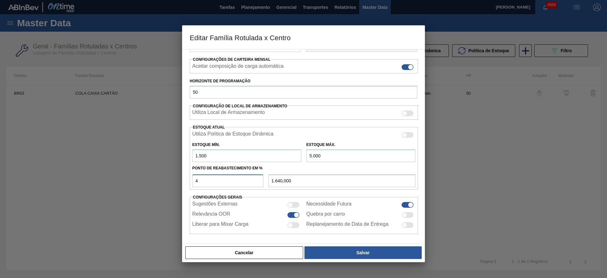
type input "3.075,000"
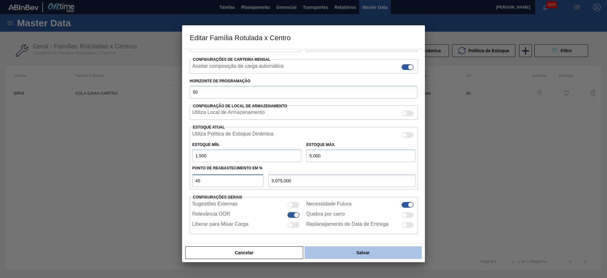
type input "45"
click at [329, 253] on button "Salvar" at bounding box center [363, 252] width 117 height 13
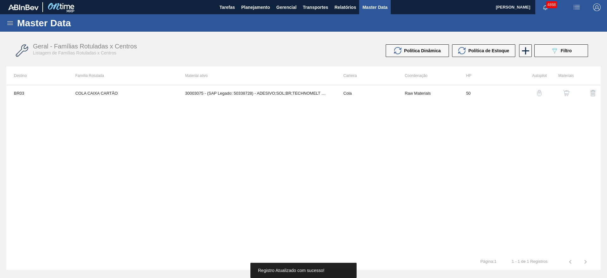
click at [540, 95] on img "button" at bounding box center [540, 93] width 6 height 6
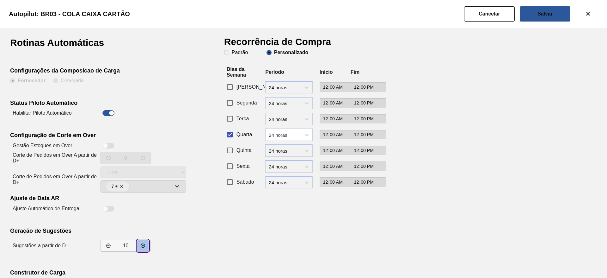
click at [143, 244] on icon "decrementar valor" at bounding box center [142, 245] width 5 height 5
type input "12"
click at [564, 12] on button "Salvar" at bounding box center [545, 13] width 51 height 15
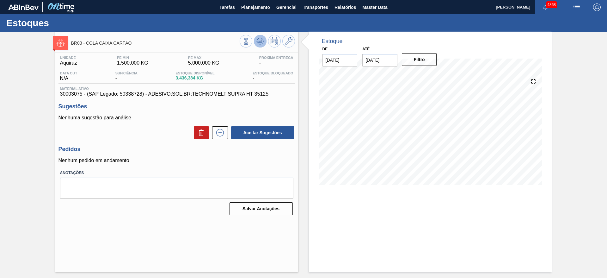
click at [258, 41] on icon at bounding box center [261, 41] width 8 height 8
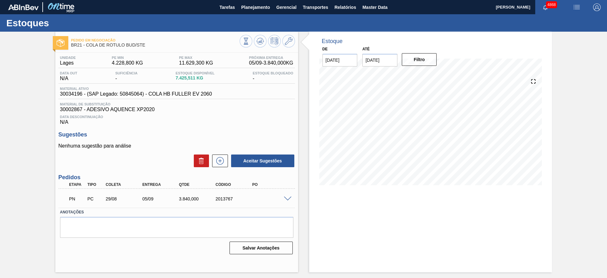
click at [287, 198] on span at bounding box center [288, 198] width 8 height 5
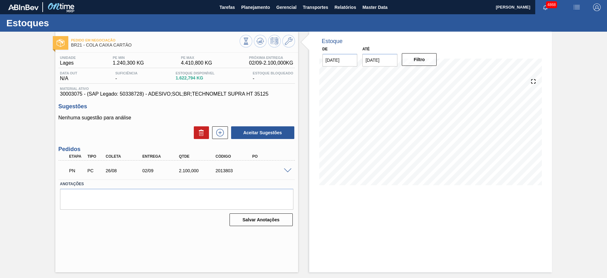
click at [289, 170] on span at bounding box center [288, 170] width 8 height 5
click at [289, 171] on span at bounding box center [288, 170] width 8 height 5
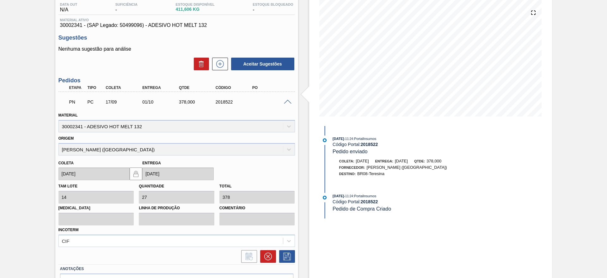
scroll to position [95, 0]
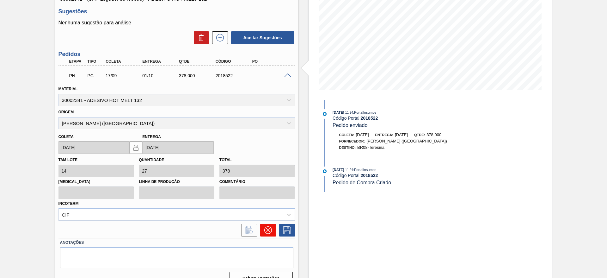
click at [272, 230] on button at bounding box center [268, 230] width 16 height 13
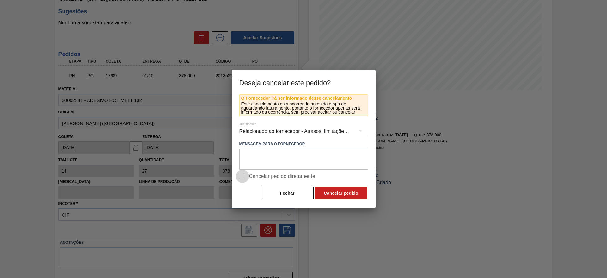
click at [241, 180] on input "Cancelar pedido diretamente" at bounding box center [242, 176] width 13 height 13
checkbox input "true"
click at [265, 132] on div "Relacionado ao fornecedor - Atrasos, limitações de capacidade, etc." at bounding box center [303, 131] width 129 height 18
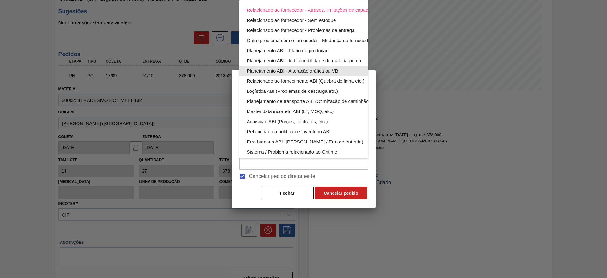
scroll to position [41, 0]
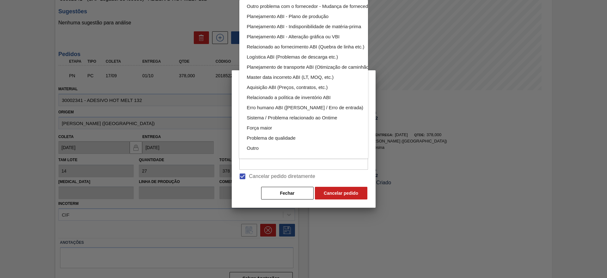
click at [295, 146] on div "Relacionado ao fornecedor - Atrasos, limitações de capacidade, etc. Relacionado…" at bounding box center [318, 62] width 158 height 192
click at [253, 143] on div "Outro" at bounding box center [318, 148] width 143 height 10
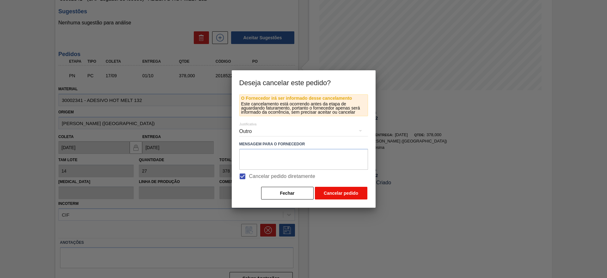
click at [326, 193] on button "Cancelar pedido" at bounding box center [341, 193] width 53 height 13
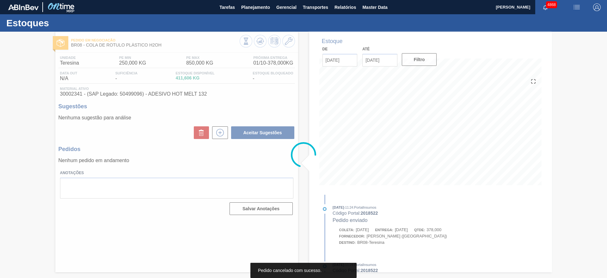
scroll to position [0, 0]
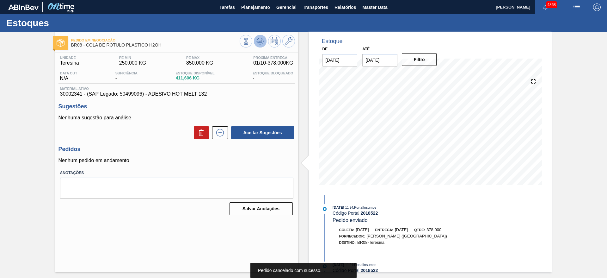
click at [259, 39] on icon at bounding box center [261, 41] width 8 height 8
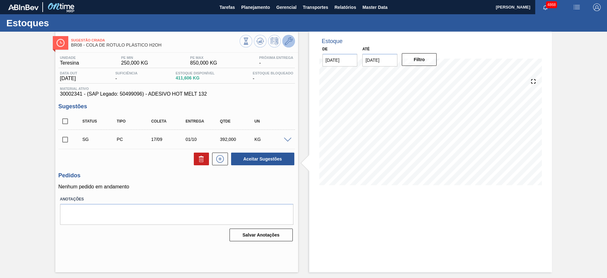
click at [288, 45] on icon at bounding box center [289, 41] width 8 height 8
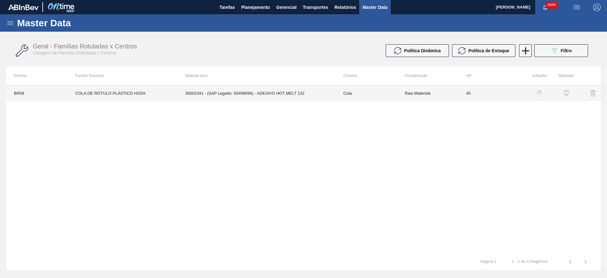
click at [457, 90] on td "Raw Materials" at bounding box center [427, 93] width 61 height 16
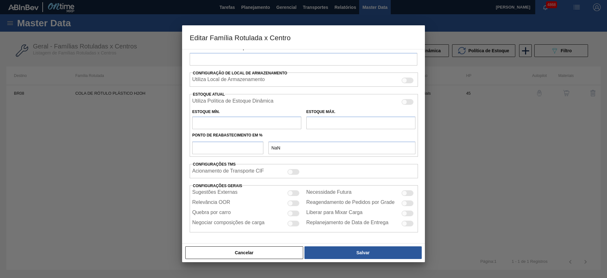
type input "Cola"
type input "COLA DE RÓTULO PLÁSTICO H2OH"
type input "BR08 - Teresina"
type input "45"
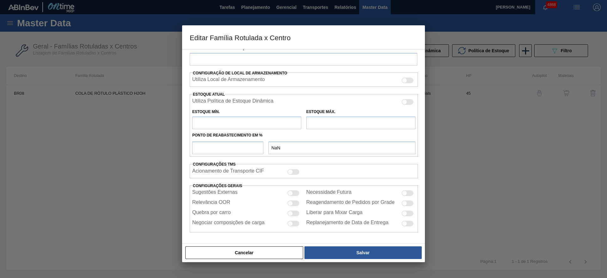
type input "250"
type input "850"
type input "65"
type input "640,000"
checkbox input "true"
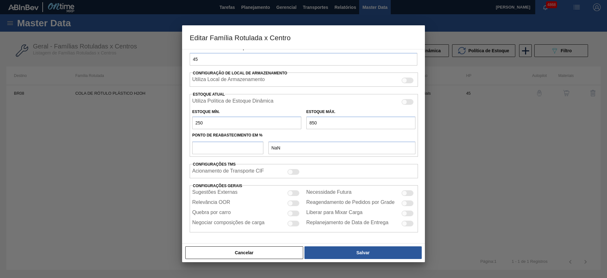
checkbox input "true"
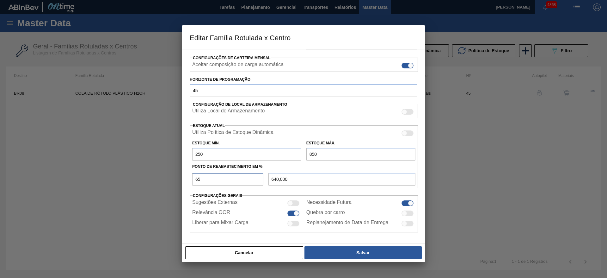
drag, startPoint x: 210, startPoint y: 181, endPoint x: 177, endPoint y: 177, distance: 33.8
click at [177, 177] on div "Editar Família Rotulada x Centro Carteira Cola Família Cola Família Rotulada CO…" at bounding box center [303, 139] width 607 height 278
type input "5"
type input "280,000"
type input "50"
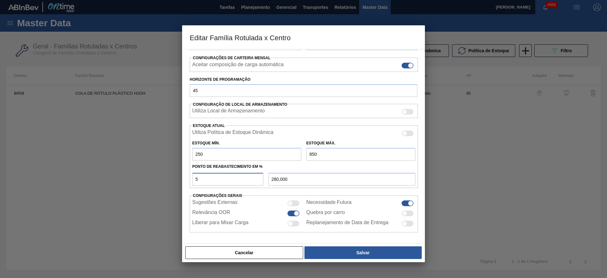
type input "550,000"
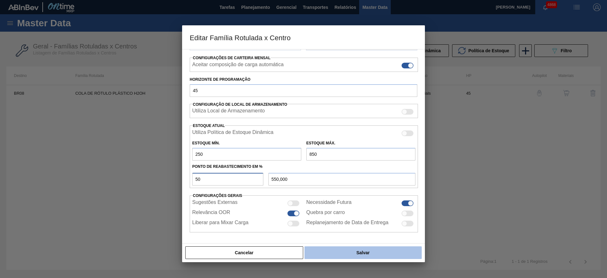
type input "50"
click at [356, 250] on button "Salvar" at bounding box center [363, 252] width 117 height 13
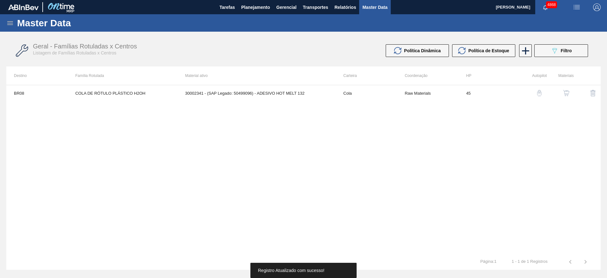
click at [540, 94] on img "button" at bounding box center [540, 93] width 6 height 6
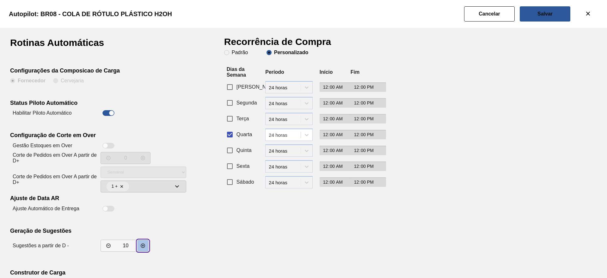
click at [139, 247] on button "decrementar valor" at bounding box center [142, 245] width 11 height 11
type input "12"
click at [532, 13] on button "Salvar" at bounding box center [545, 13] width 51 height 15
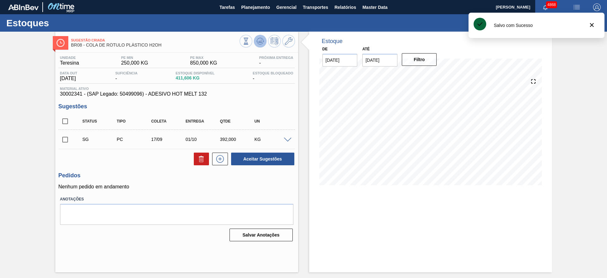
click at [258, 45] on icon at bounding box center [261, 41] width 8 height 8
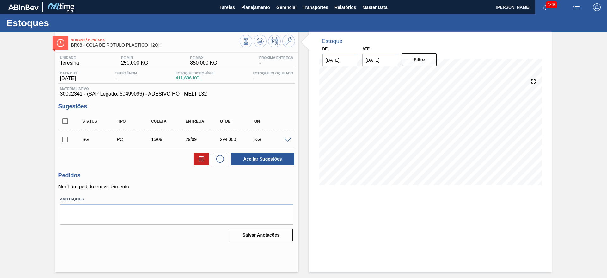
click at [380, 220] on div "Estoque De 28/08/2025 Até 29/10/2025 Filtro" at bounding box center [430, 152] width 243 height 240
click at [69, 140] on input "checkbox" at bounding box center [65, 139] width 13 height 13
click at [266, 152] on button "Aceitar Sugestões" at bounding box center [262, 158] width 63 height 13
checkbox input "false"
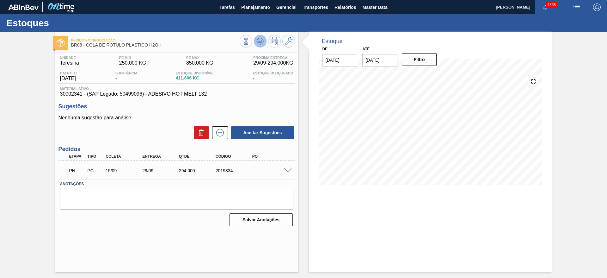
click at [262, 46] on button at bounding box center [260, 41] width 13 height 13
click at [290, 171] on span at bounding box center [288, 170] width 8 height 5
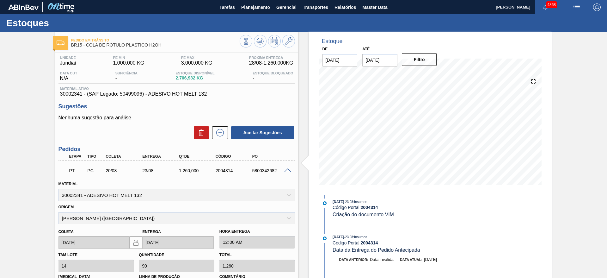
scroll to position [95, 0]
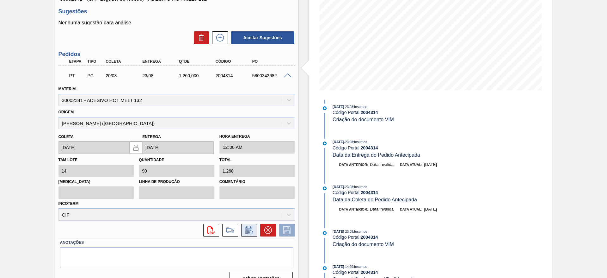
click at [255, 233] on button at bounding box center [249, 230] width 16 height 13
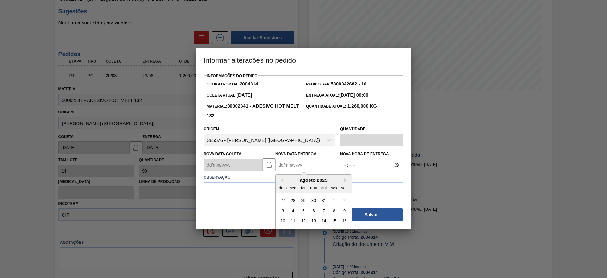
click at [287, 168] on Entrega2004314 "Nova Data Entrega" at bounding box center [305, 164] width 59 height 13
type Entrega2004314 "[DATE]"
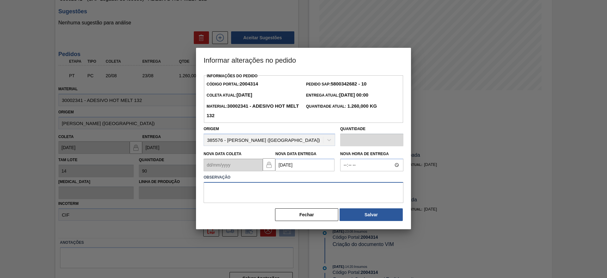
click at [258, 191] on textarea at bounding box center [304, 192] width 200 height 21
type textarea "data"
click at [359, 219] on button "Salvar" at bounding box center [371, 214] width 63 height 13
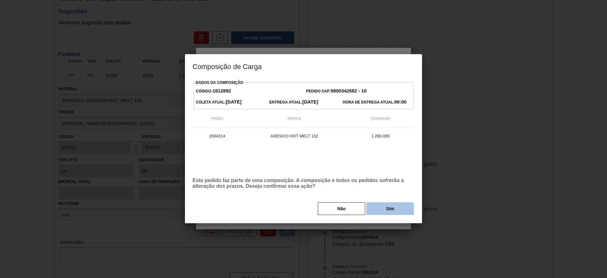
click at [375, 205] on button "Sim" at bounding box center [390, 208] width 47 height 13
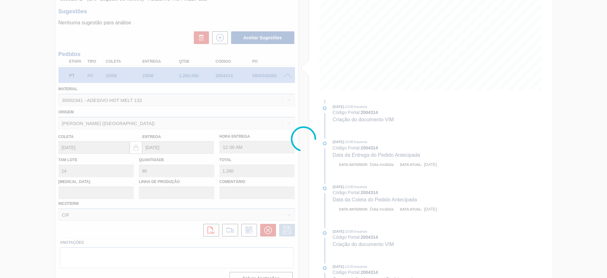
scroll to position [146, 0]
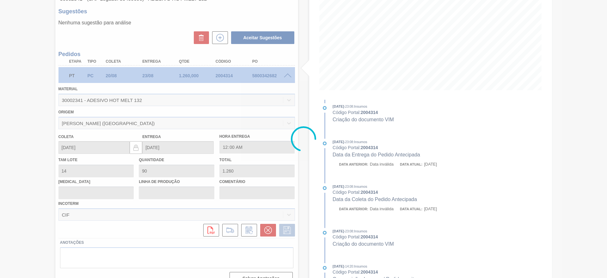
type input "data"
type input "[DATE]"
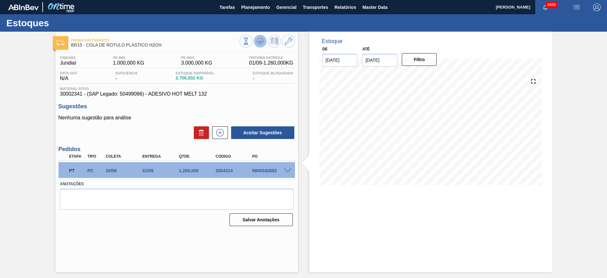
click at [258, 43] on icon at bounding box center [261, 41] width 8 height 8
drag, startPoint x: 247, startPoint y: 172, endPoint x: 282, endPoint y: 173, distance: 34.8
click at [282, 173] on div "PT PC 20/08 01/09 1.260,000 2004314 5800342682" at bounding box center [175, 170] width 220 height 13
copy div "5800342682"
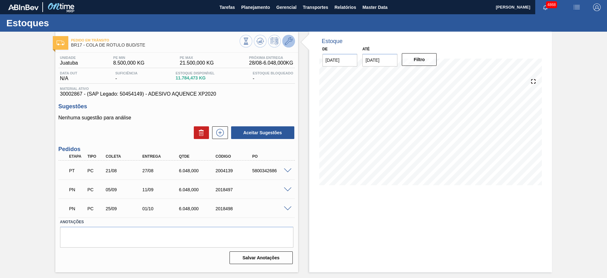
click at [287, 39] on icon at bounding box center [289, 41] width 8 height 8
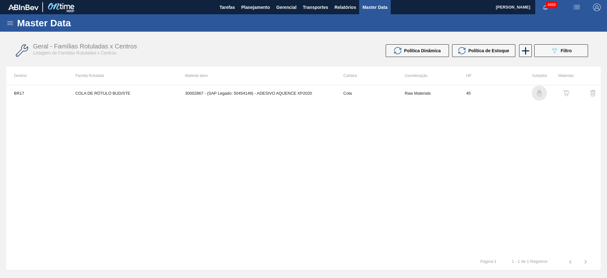
click at [542, 93] on img "button" at bounding box center [540, 93] width 6 height 6
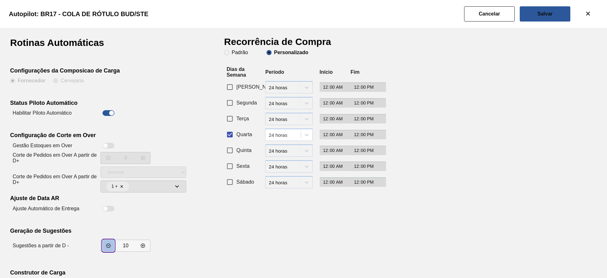
click at [105, 243] on button "incrementar valor" at bounding box center [108, 245] width 11 height 11
type input "9"
click at [531, 9] on button "Salvar" at bounding box center [545, 13] width 51 height 15
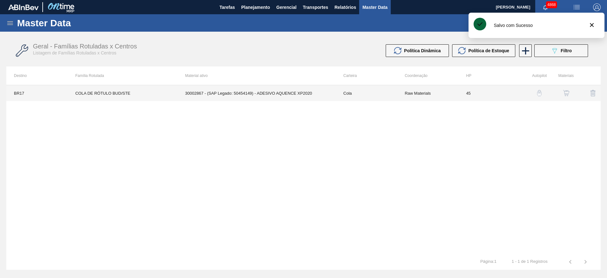
click at [232, 89] on td "30002867 - (SAP Legado: 50454149) - ADESIVO AQUENCE XP2020" at bounding box center [257, 93] width 158 height 16
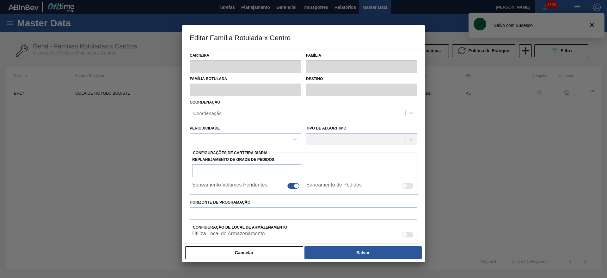
type input "Cola"
type input "COLA DE RÓTULO BUD/STE"
type input "BR17 - Juatuba"
type input "45"
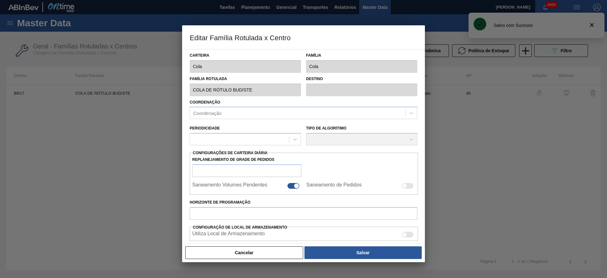
type input "8.500"
type input "21.500"
type input "50"
type input "15.000,000"
checkbox input "true"
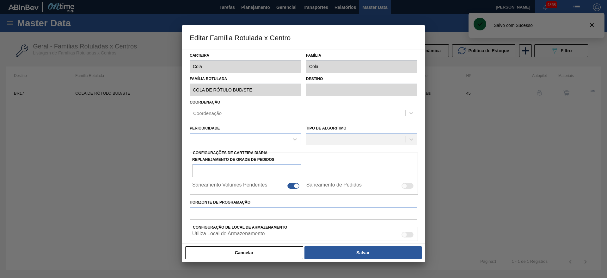
checkbox input "true"
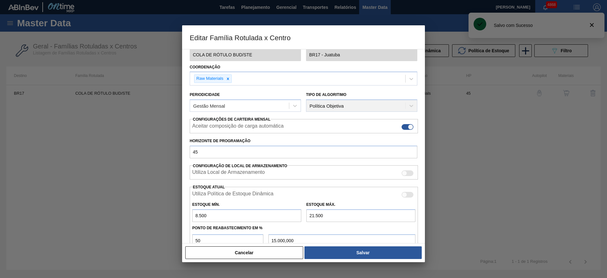
scroll to position [95, 0]
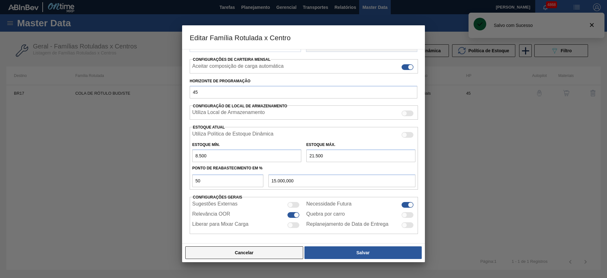
click at [240, 249] on button "Cancelar" at bounding box center [244, 252] width 118 height 13
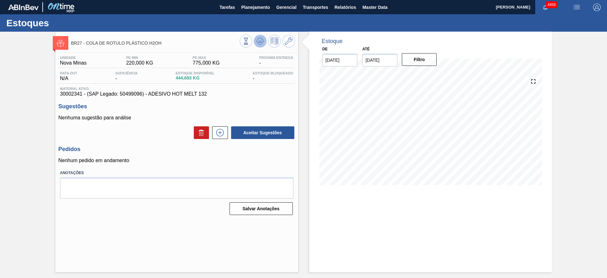
click at [259, 43] on icon at bounding box center [261, 41] width 8 height 8
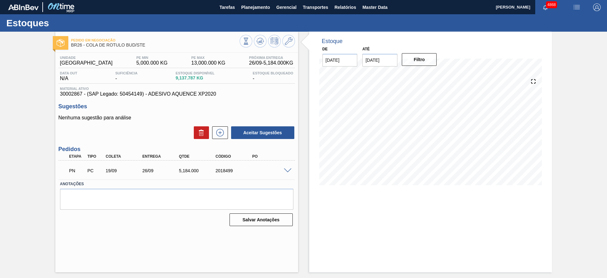
click at [290, 171] on span at bounding box center [288, 170] width 8 height 5
type input "5.184"
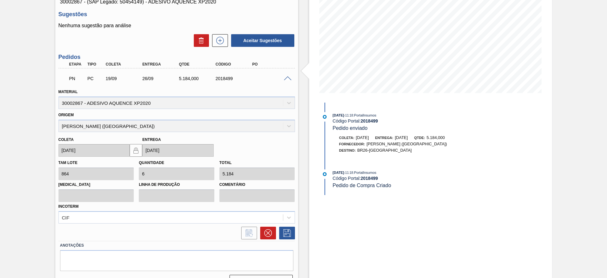
scroll to position [95, 0]
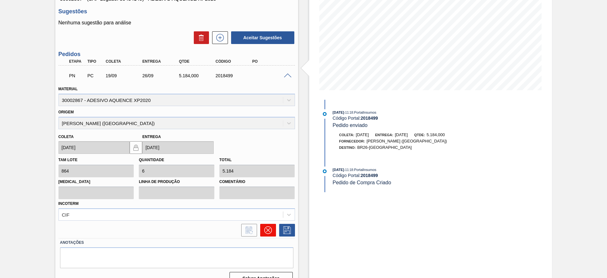
click at [267, 229] on icon at bounding box center [268, 230] width 4 height 4
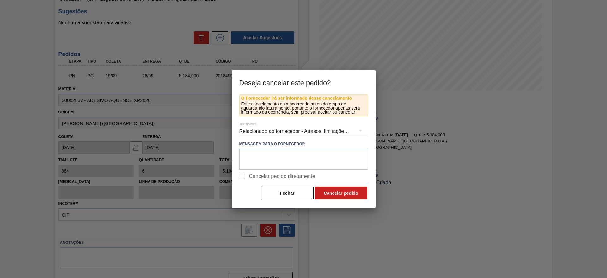
click at [272, 127] on div "Relacionado ao fornecedor - Atrasos, limitações de capacidade, etc." at bounding box center [303, 131] width 129 height 18
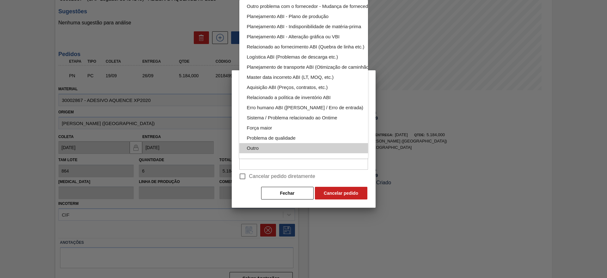
click at [276, 143] on div "Outro" at bounding box center [318, 148] width 143 height 10
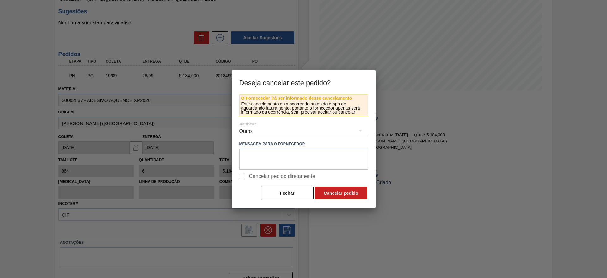
click at [245, 179] on input "Cancelar pedido diretamente" at bounding box center [242, 176] width 13 height 13
checkbox input "true"
click at [358, 191] on button "Cancelar pedido" at bounding box center [341, 193] width 53 height 13
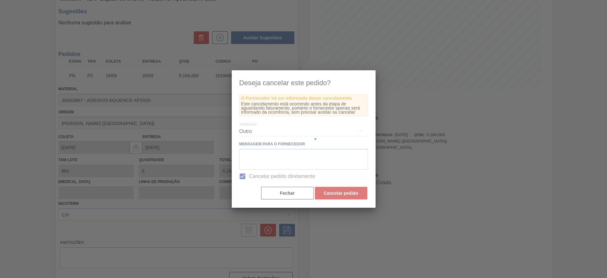
scroll to position [0, 0]
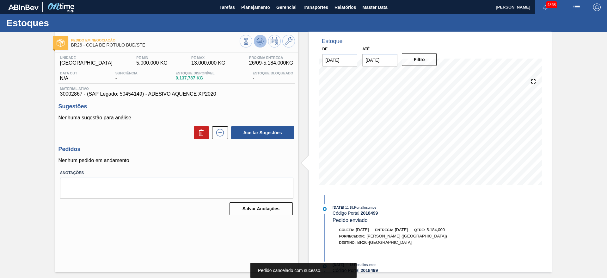
click at [258, 42] on icon at bounding box center [261, 41] width 8 height 8
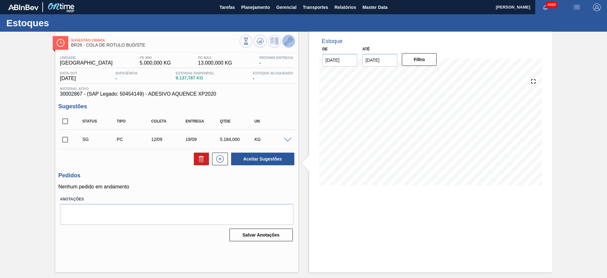
click at [291, 40] on icon at bounding box center [289, 41] width 8 height 8
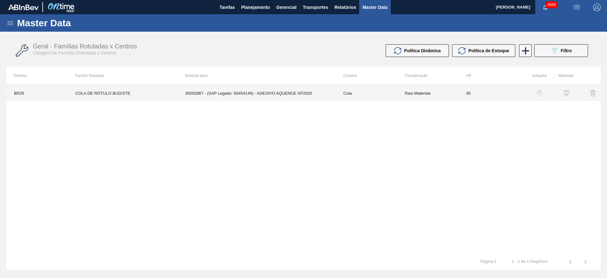
click at [308, 92] on td "30002867 - (SAP Legado: 50454149) - ADESIVO AQUENCE XP2020" at bounding box center [257, 93] width 158 height 16
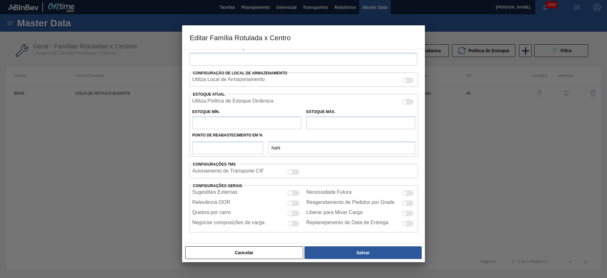
type input "Cola"
type input "COLA DE RÓTULO BUD/STE"
type input "BR26 - Uberlândia"
type input "45"
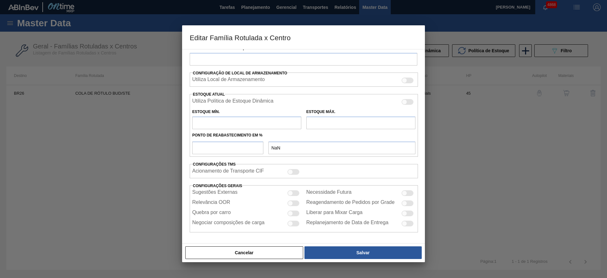
type input "5.000"
type input "13.000"
type input "65"
type input "10.200,000"
checkbox input "true"
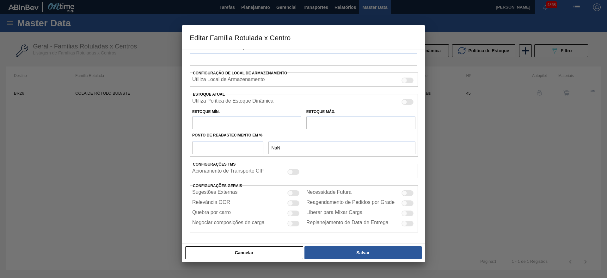
checkbox input "true"
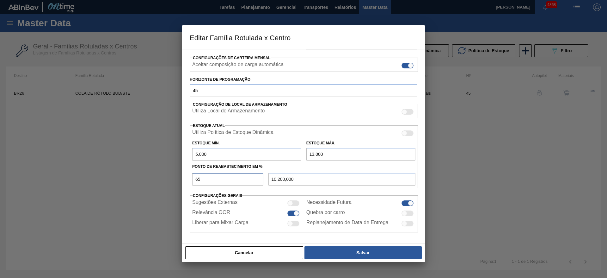
drag, startPoint x: 216, startPoint y: 180, endPoint x: 177, endPoint y: 177, distance: 39.6
click at [178, 181] on div "Editar Família Rotulada x Centro Carteira Cola Família Cola Família Rotulada CO…" at bounding box center [303, 139] width 607 height 278
type input "5"
type input "5.400,000"
type input "55"
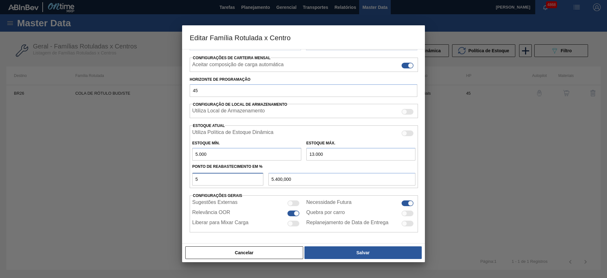
type input "9.400,000"
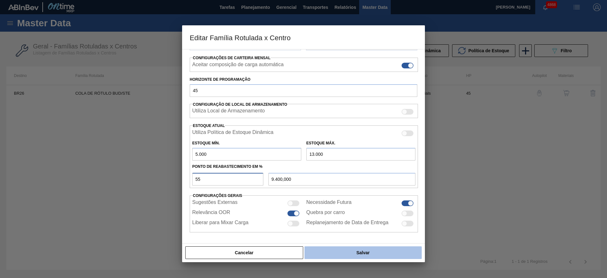
type input "55"
drag, startPoint x: 349, startPoint y: 251, endPoint x: 349, endPoint y: 255, distance: 4.5
click at [349, 255] on button "Salvar" at bounding box center [363, 252] width 117 height 13
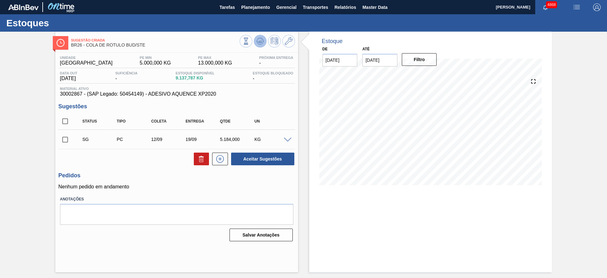
click at [265, 42] on button at bounding box center [260, 41] width 13 height 13
click at [65, 140] on input "checkbox" at bounding box center [65, 139] width 13 height 13
click at [275, 156] on button "Aceitar Sugestões" at bounding box center [262, 158] width 63 height 13
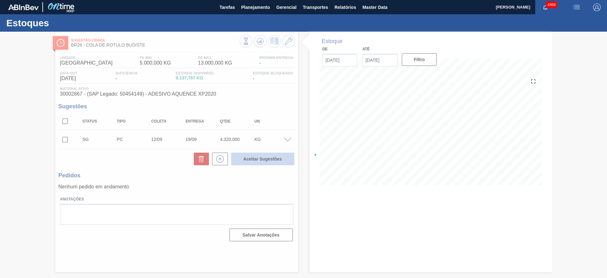
checkbox input "false"
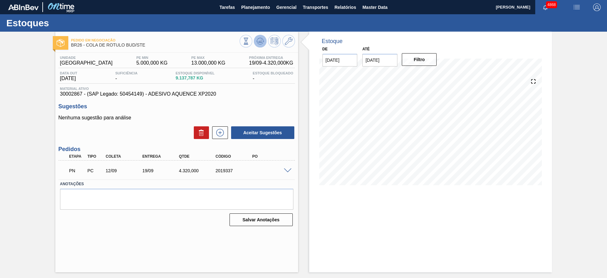
click at [261, 43] on icon at bounding box center [261, 41] width 8 height 8
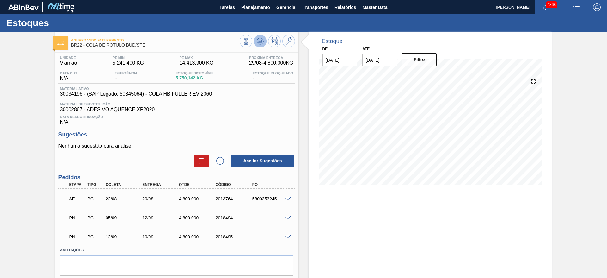
click at [260, 42] on g at bounding box center [261, 41] width 8 height 7
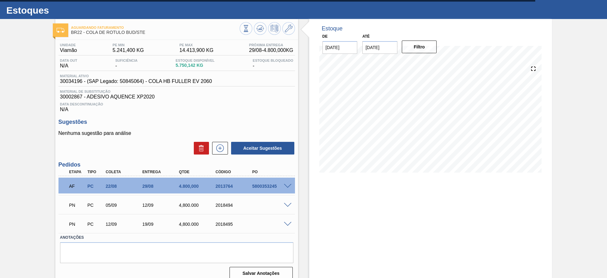
scroll to position [20, 0]
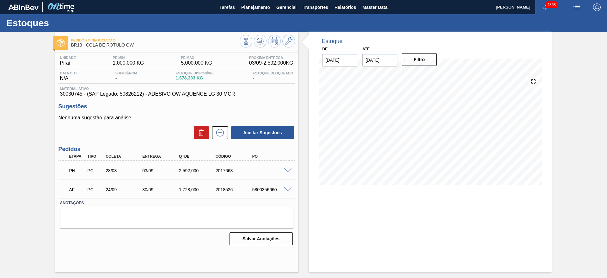
click at [285, 170] on span at bounding box center [288, 170] width 8 height 5
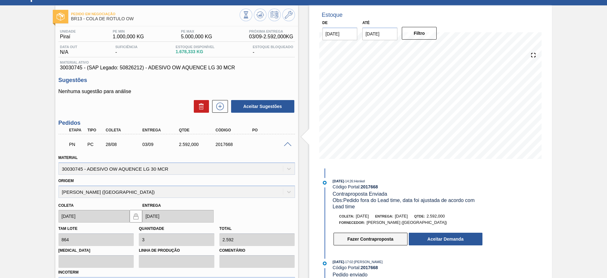
scroll to position [47, 0]
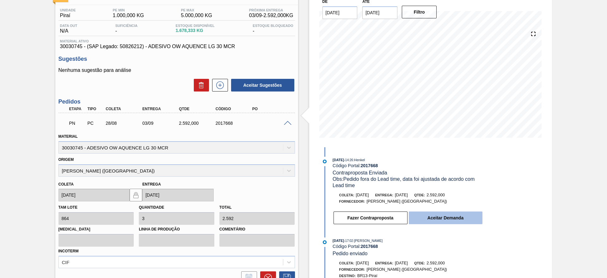
click at [469, 216] on button "Aceitar Demanda" at bounding box center [446, 217] width 74 height 13
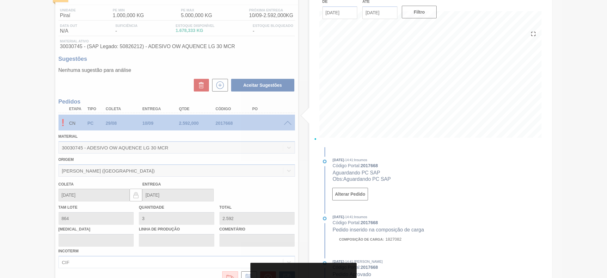
type input "[DATE]"
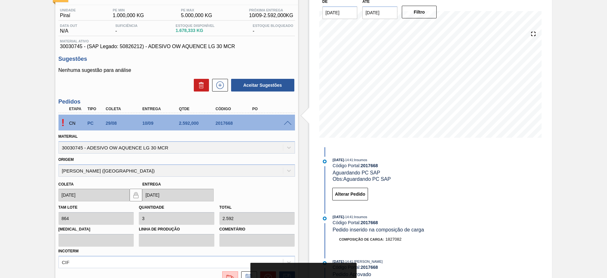
scroll to position [0, 0]
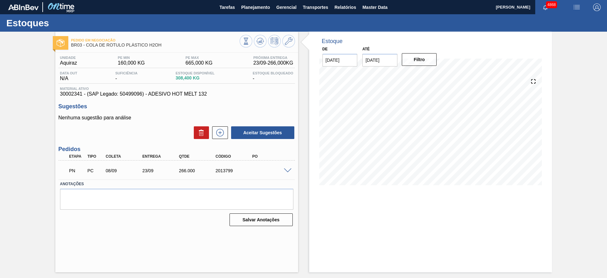
click at [288, 172] on div "PN PC 08/09 23/09 266.000 2013799" at bounding box center [177, 170] width 237 height 16
click at [286, 171] on span at bounding box center [288, 170] width 8 height 5
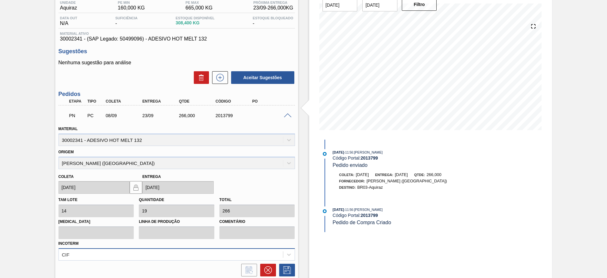
scroll to position [107, 0]
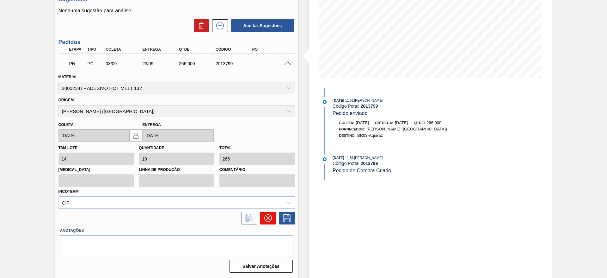
click at [271, 219] on icon at bounding box center [268, 218] width 8 height 8
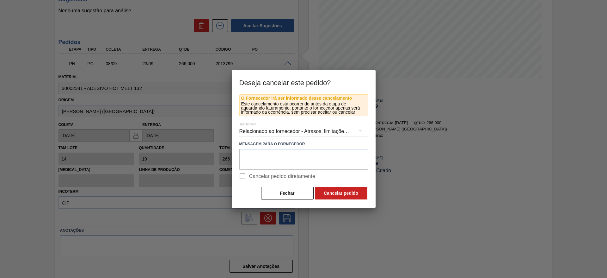
click at [262, 179] on span "Cancelar pedido diretamente" at bounding box center [282, 176] width 66 height 8
click at [249, 179] on input "Cancelar pedido diretamente" at bounding box center [242, 176] width 13 height 13
checkbox input "true"
click at [320, 128] on div "Relacionado ao fornecedor - Atrasos, limitações de capacidade, etc." at bounding box center [303, 131] width 129 height 18
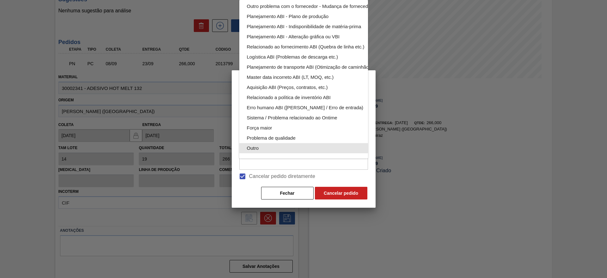
click at [336, 143] on div "Outro" at bounding box center [318, 148] width 143 height 10
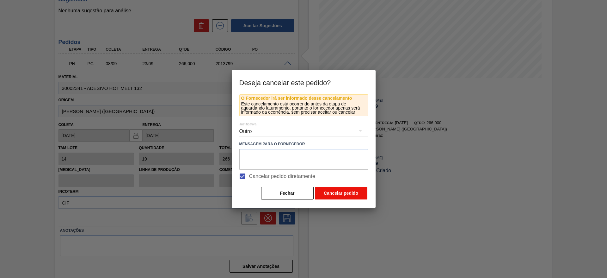
click at [356, 191] on button "Cancelar pedido" at bounding box center [341, 193] width 53 height 13
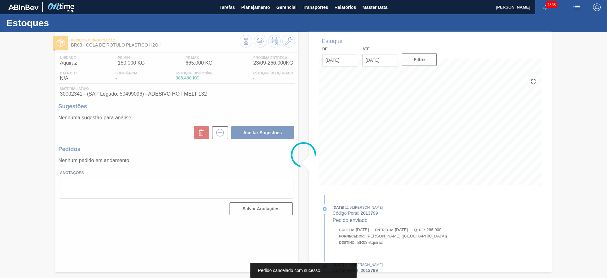
scroll to position [0, 0]
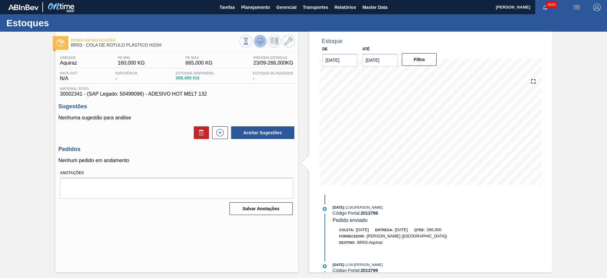
click at [260, 41] on icon at bounding box center [260, 42] width 1 height 2
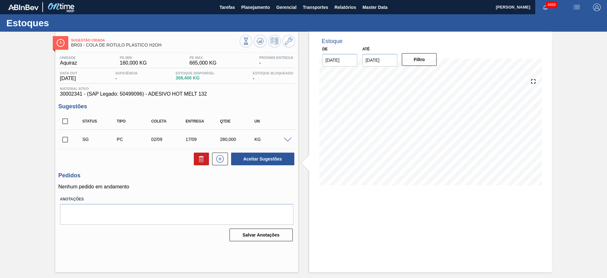
click at [68, 141] on input "checkbox" at bounding box center [65, 139] width 13 height 13
click at [246, 158] on button "Aceitar Sugestões" at bounding box center [262, 158] width 63 height 13
checkbox input "false"
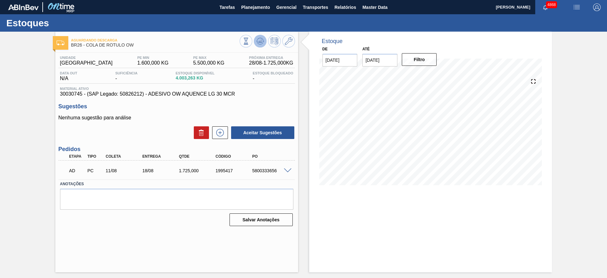
click at [263, 40] on icon at bounding box center [260, 39] width 6 height 3
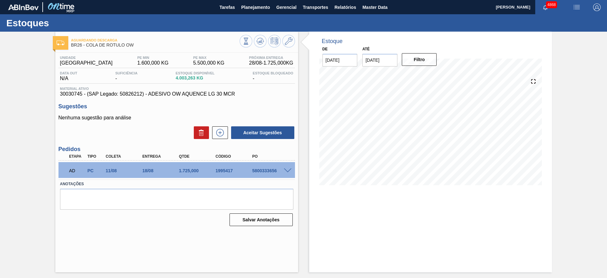
click at [289, 174] on div "AD PC 11/08 18/08 1.725,000 1995417 5800333656" at bounding box center [177, 170] width 237 height 16
click at [290, 169] on span at bounding box center [288, 170] width 8 height 5
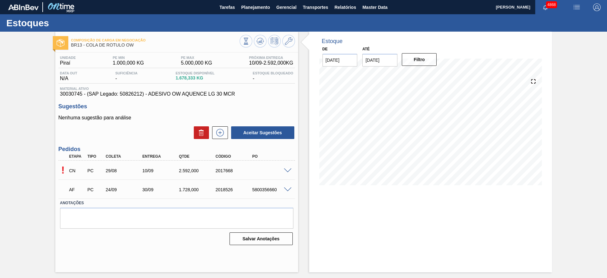
click at [286, 171] on span at bounding box center [288, 170] width 8 height 5
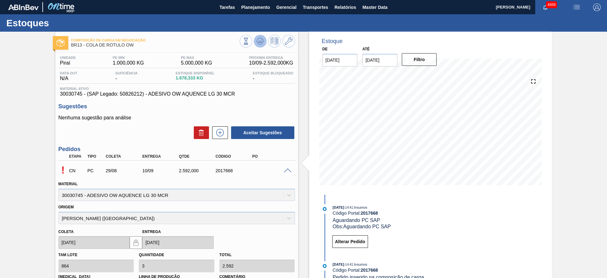
click at [264, 40] on button at bounding box center [260, 41] width 13 height 13
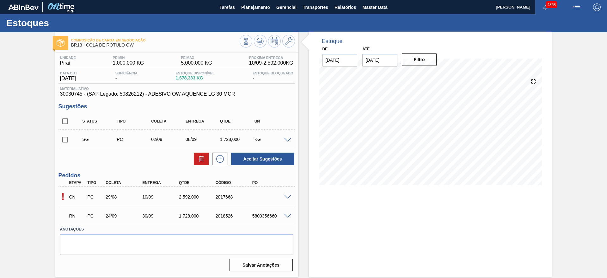
click at [289, 195] on span at bounding box center [288, 197] width 8 height 5
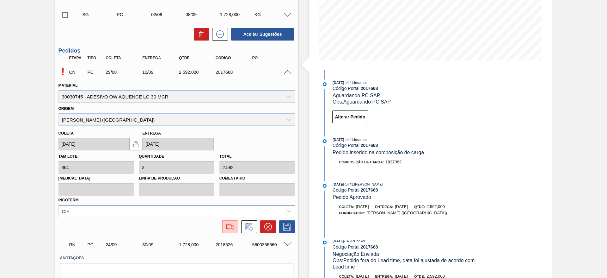
scroll to position [152, 0]
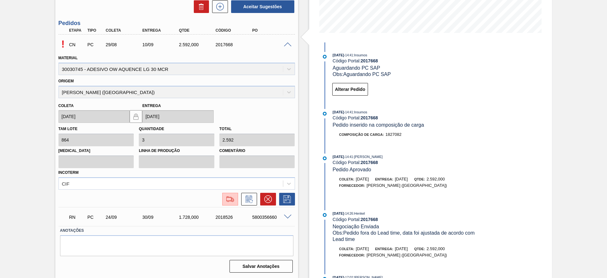
click at [287, 218] on span at bounding box center [288, 216] width 8 height 5
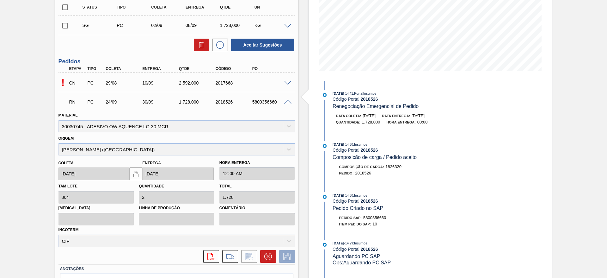
scroll to position [0, 0]
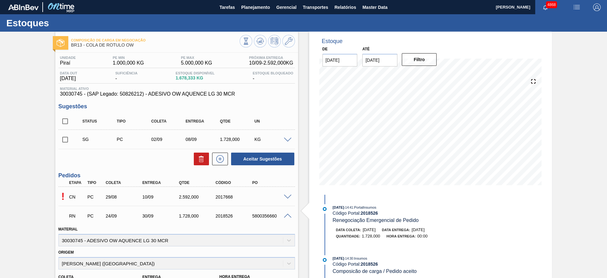
click at [286, 197] on span at bounding box center [288, 197] width 8 height 5
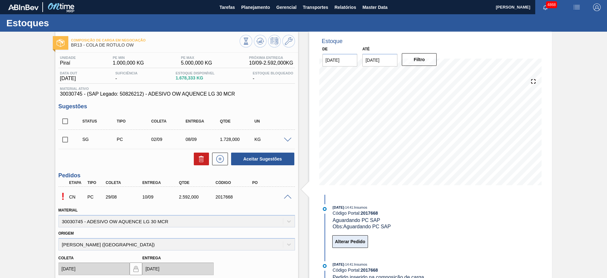
click at [348, 236] on button "Alterar Pedido" at bounding box center [350, 241] width 36 height 13
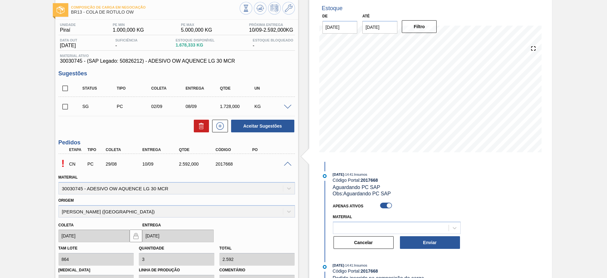
scroll to position [47, 0]
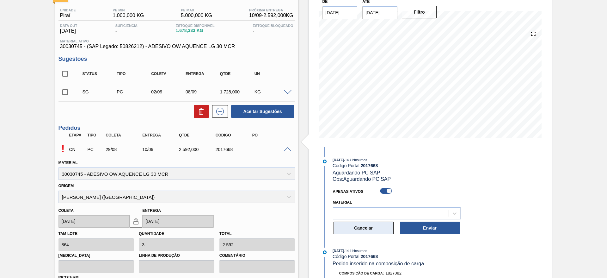
click at [361, 227] on button "Cancelar" at bounding box center [364, 227] width 60 height 13
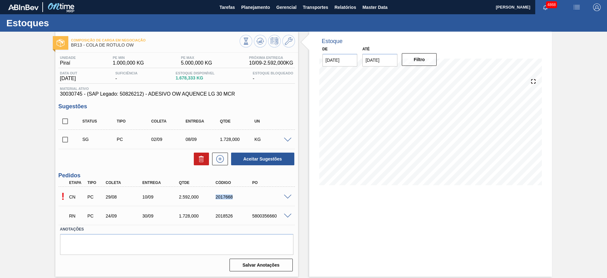
drag, startPoint x: 214, startPoint y: 196, endPoint x: 242, endPoint y: 196, distance: 27.2
click at [242, 196] on div "CN PC 29/08 10/09 2.592,000 2017668" at bounding box center [175, 196] width 220 height 13
copy div "2017668"
click at [256, 7] on span "Planejamento" at bounding box center [255, 7] width 29 height 8
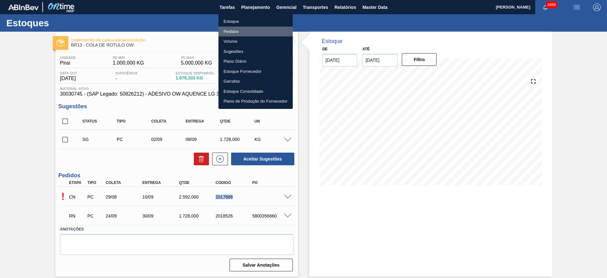
click at [245, 30] on li "Pedidos" at bounding box center [256, 32] width 74 height 10
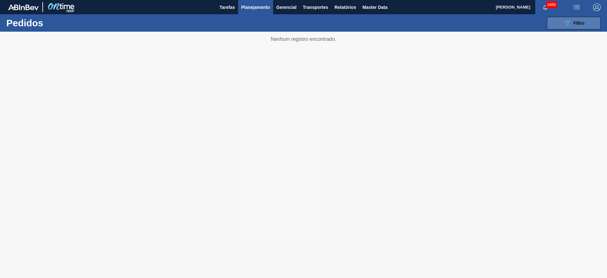
click at [576, 22] on span "Filtro" at bounding box center [579, 23] width 11 height 5
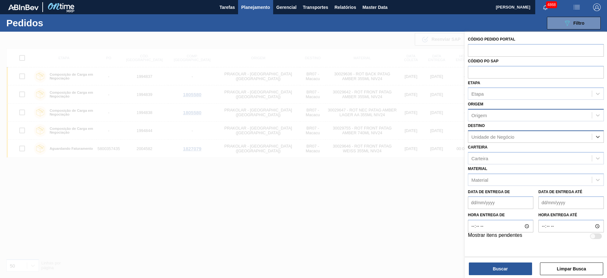
paste input "2017668"
type input "2017668"
drag, startPoint x: 517, startPoint y: 135, endPoint x: 327, endPoint y: 142, distance: 189.6
click at [465, 142] on div "Código Pedido Portal Códido PO SAP Etapa Etapa Origem Origem Destino Select is …" at bounding box center [536, 171] width 142 height 278
click at [489, 47] on input "text" at bounding box center [536, 50] width 136 height 12
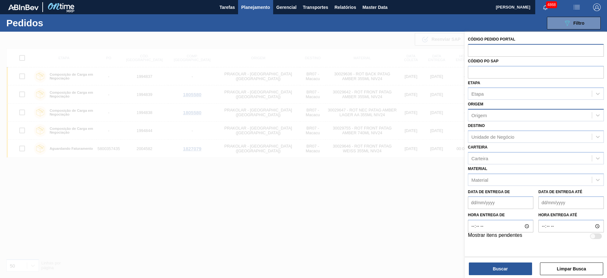
paste input "text"
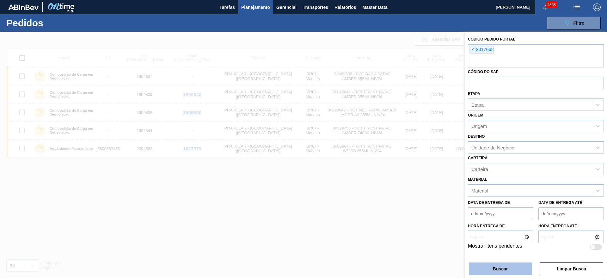
click at [522, 274] on button "Buscar" at bounding box center [500, 268] width 63 height 13
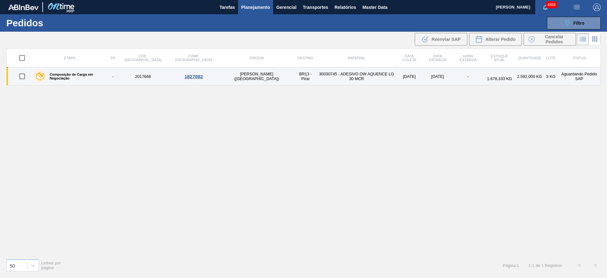
click at [180, 76] on div "1827082" at bounding box center [194, 76] width 50 height 5
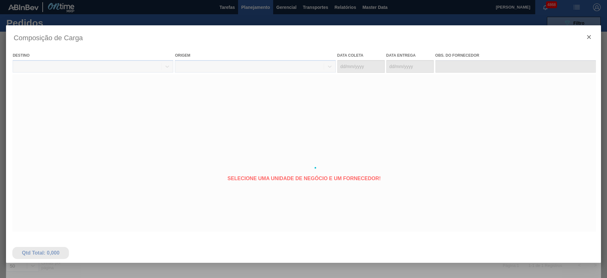
type coleta "29/08/2025"
type entrega "10/09/2025"
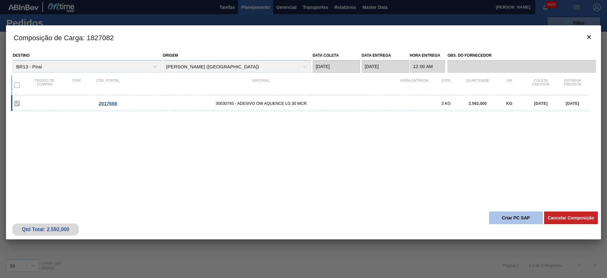
click at [530, 220] on button "Criar PC SAP" at bounding box center [516, 217] width 54 height 13
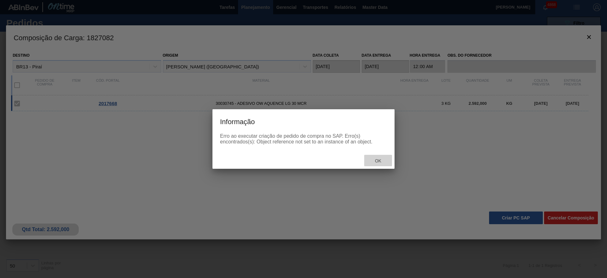
click at [382, 162] on span "Ok" at bounding box center [378, 160] width 16 height 5
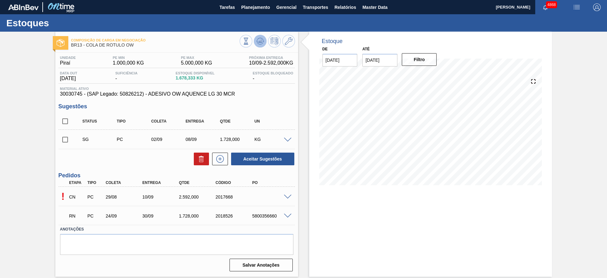
click at [258, 40] on icon at bounding box center [261, 41] width 8 height 8
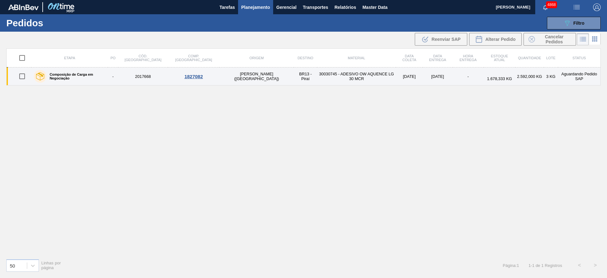
click at [185, 78] on div "1827082" at bounding box center [194, 76] width 50 height 5
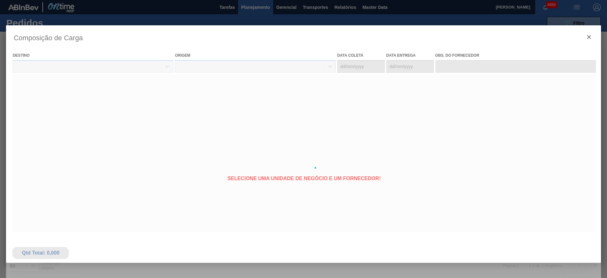
type coleta "29/08/2025"
type entrega "10/09/2025"
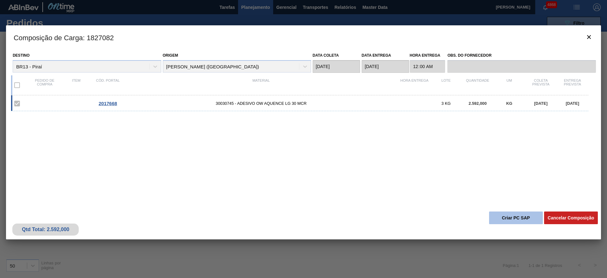
click at [529, 223] on button "Criar PC SAP" at bounding box center [516, 217] width 54 height 13
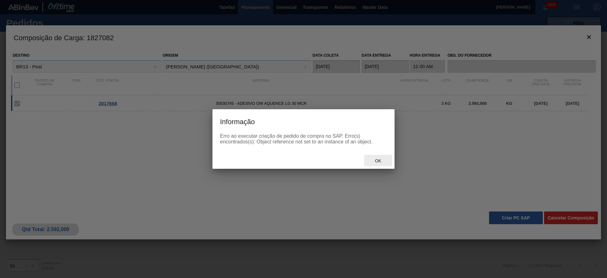
click at [374, 162] on span "Ok" at bounding box center [378, 160] width 16 height 5
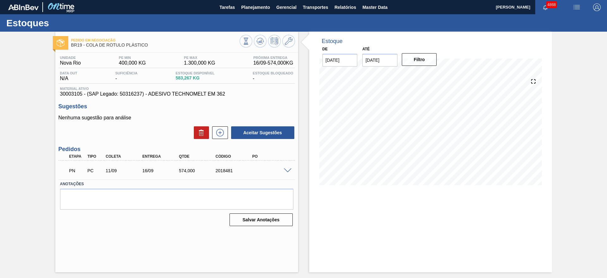
click at [286, 169] on span at bounding box center [288, 170] width 8 height 5
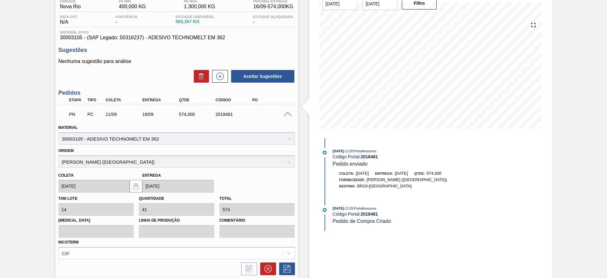
scroll to position [95, 0]
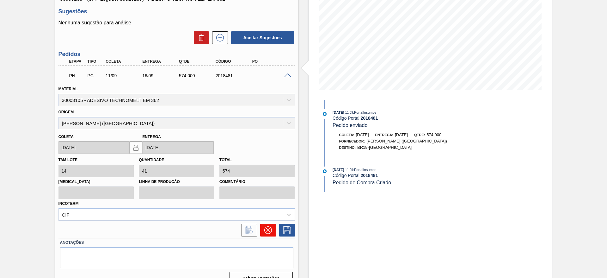
click at [269, 230] on icon at bounding box center [268, 230] width 8 height 8
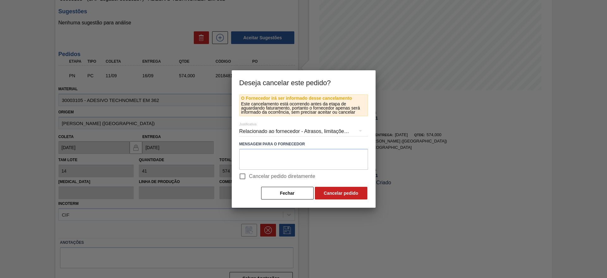
click at [248, 127] on div "Relacionado ao fornecedor - Atrasos, limitações de capacidade, etc." at bounding box center [303, 131] width 129 height 18
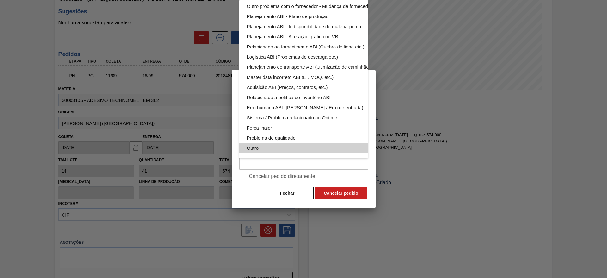
click at [284, 143] on div "Outro" at bounding box center [318, 148] width 143 height 10
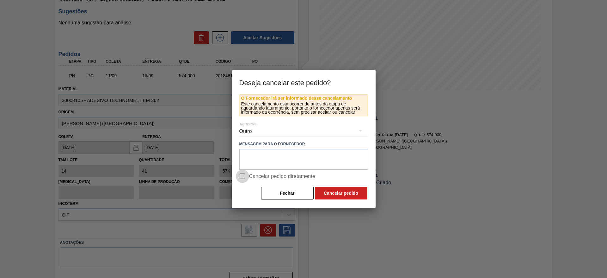
click at [241, 177] on input "Cancelar pedido diretamente" at bounding box center [242, 176] width 13 height 13
checkbox input "true"
click at [330, 188] on button "Cancelar pedido" at bounding box center [341, 193] width 53 height 13
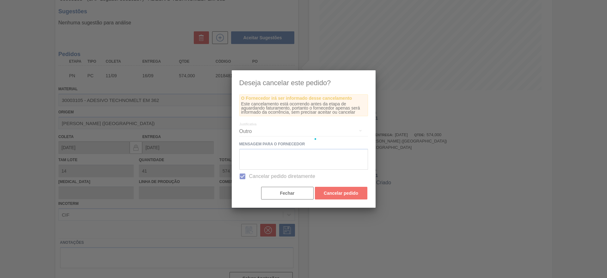
scroll to position [0, 0]
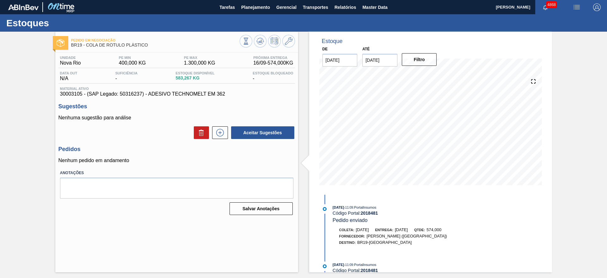
click at [258, 47] on div at bounding box center [267, 42] width 55 height 14
click at [257, 42] on icon at bounding box center [261, 41] width 8 height 8
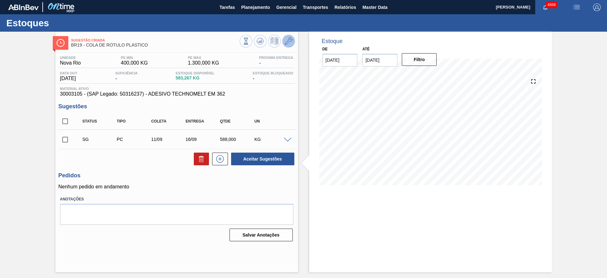
click at [292, 45] on button at bounding box center [288, 41] width 13 height 13
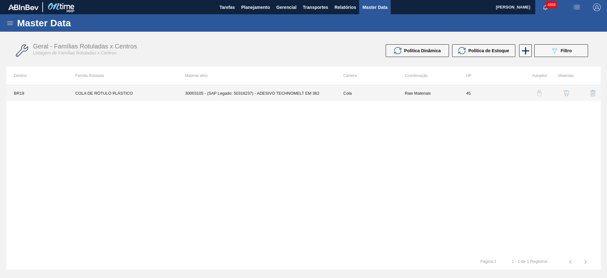
click at [313, 95] on td "30003105 - (SAP Legado: 50316237) - ADESIVO TECHNOMELT EM 362" at bounding box center [257, 93] width 158 height 16
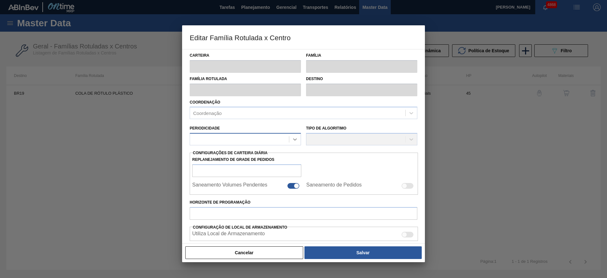
type input "Cola"
type input "COLA DE RÓTULO PLÁSTICO"
type input "BR19 - Nova Rio"
type input "45"
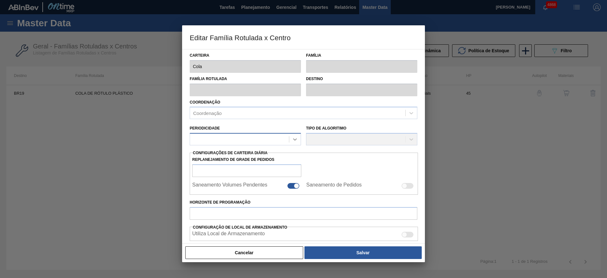
type input "400"
type input "1.300"
type input "65"
type input "985,000"
checkbox input "true"
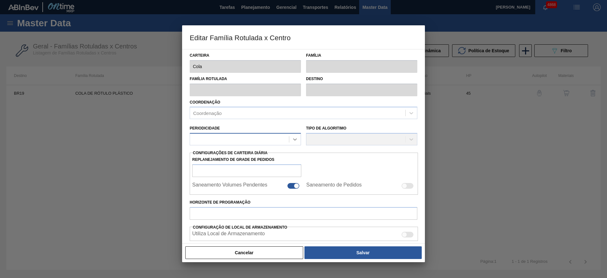
checkbox input "true"
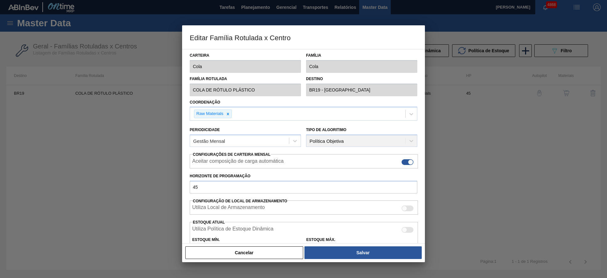
scroll to position [47, 0]
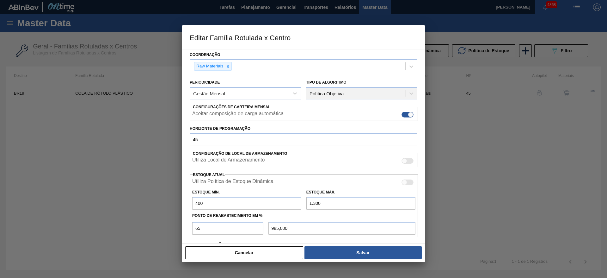
drag, startPoint x: 266, startPoint y: 250, endPoint x: 261, endPoint y: 244, distance: 8.3
click at [266, 250] on button "Cancelar" at bounding box center [244, 252] width 118 height 13
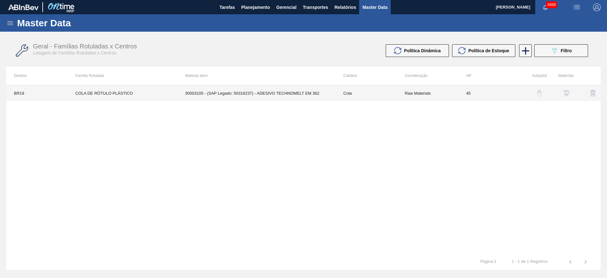
click at [349, 85] on td "Cola" at bounding box center [366, 93] width 61 height 16
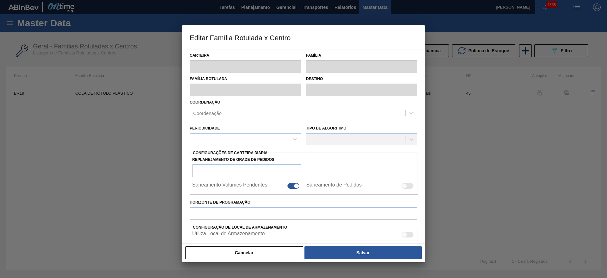
type input "Cola"
type input "COLA DE RÓTULO PLÁSTICO"
type input "BR19 - Nova Rio"
type input "45"
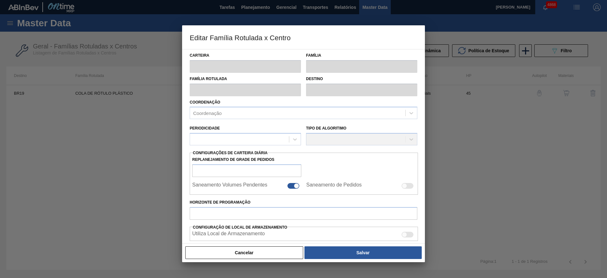
type input "400"
type input "1.300"
type input "65"
type input "985,000"
checkbox input "true"
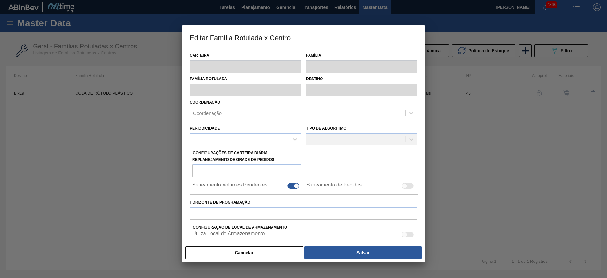
checkbox input "true"
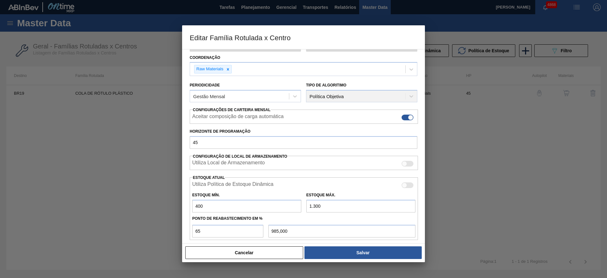
scroll to position [95, 0]
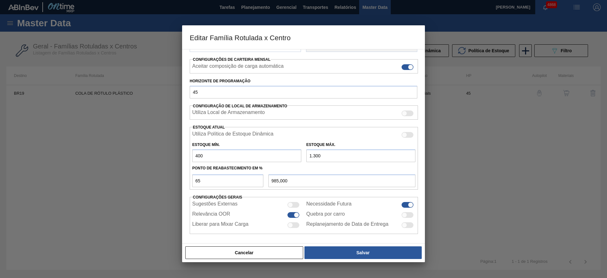
click at [206, 188] on div "Utiliza Política de Estoque Dinâmica Estoque Mín. 400 Estoque Máx. 1.300 Ponto …" at bounding box center [304, 158] width 228 height 63
drag, startPoint x: 203, startPoint y: 184, endPoint x: 189, endPoint y: 181, distance: 14.6
click at [189, 181] on div "Carteira Cola Família Cola Família Rotulada COLA DE RÓTULO PLÁSTICO Destino BR1…" at bounding box center [303, 146] width 243 height 194
type input "5"
type input "445,000"
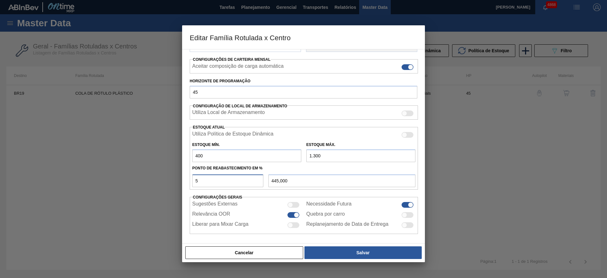
type input "50"
type input "850,000"
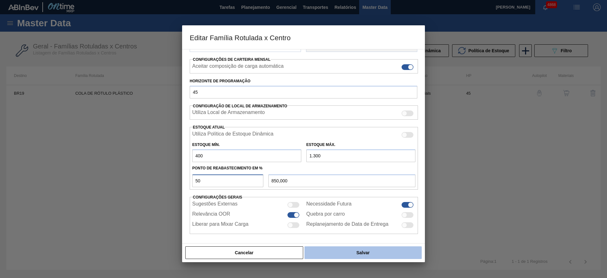
type input "50"
click at [317, 249] on button "Salvar" at bounding box center [363, 252] width 117 height 13
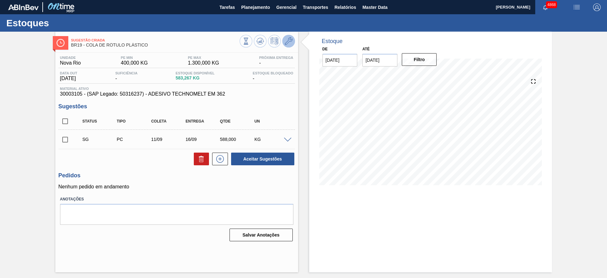
click at [290, 44] on icon at bounding box center [289, 41] width 8 height 8
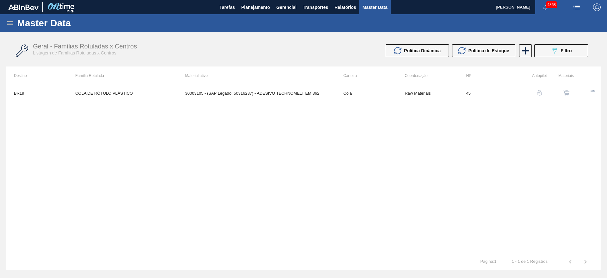
click at [236, 97] on td "30003105 - (SAP Legado: 50316237) - ADESIVO TECHNOMELT EM 362" at bounding box center [257, 93] width 158 height 16
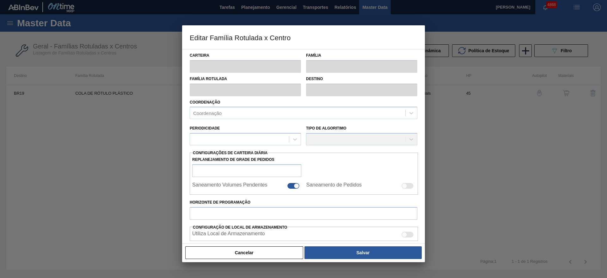
type input "Cola"
type input "COLA DE RÓTULO PLÁSTICO"
type input "BR19 - Nova Rio"
type input "45"
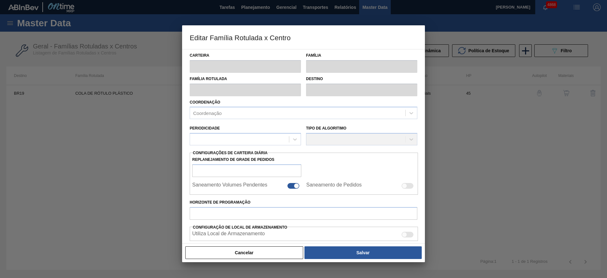
type input "400"
type input "1.300"
type input "50"
type input "850,000"
checkbox input "true"
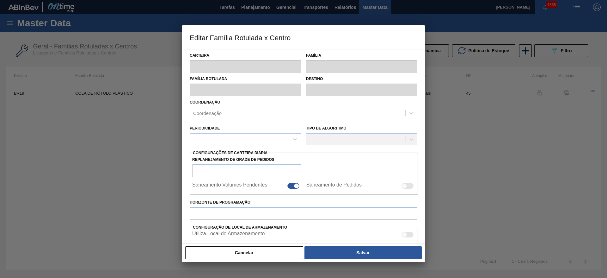
checkbox input "true"
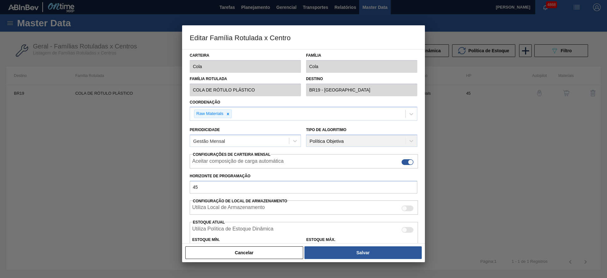
scroll to position [95, 0]
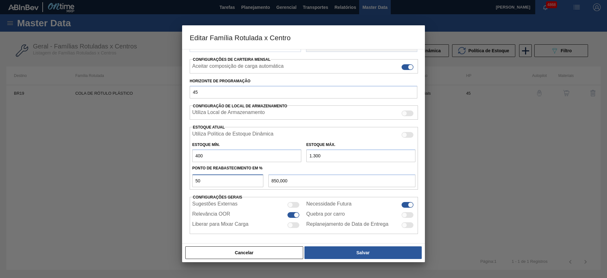
drag, startPoint x: 205, startPoint y: 186, endPoint x: 196, endPoint y: 185, distance: 9.5
click at [196, 185] on input "50" at bounding box center [227, 180] width 71 height 13
type input "4"
type input "436,000"
type input "40"
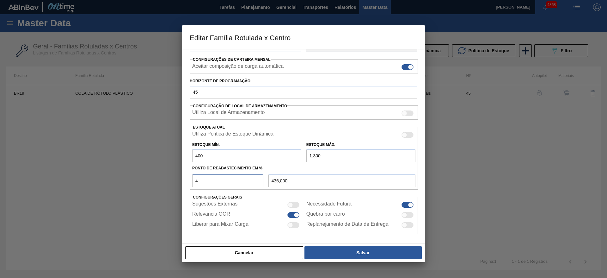
type input "760,000"
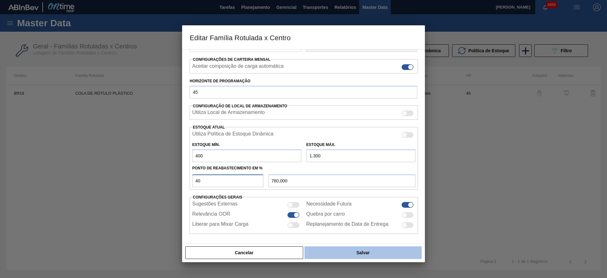
type input "40"
click at [382, 249] on button "Salvar" at bounding box center [363, 252] width 117 height 13
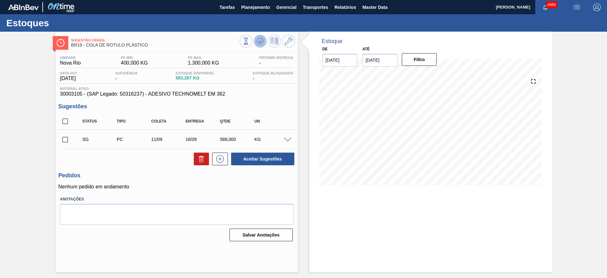
click at [262, 40] on icon at bounding box center [261, 41] width 8 height 8
click at [67, 142] on input "checkbox" at bounding box center [65, 139] width 13 height 13
click at [249, 159] on button "Aceitar Sugestões" at bounding box center [262, 158] width 63 height 13
checkbox input "false"
